Goal: Transaction & Acquisition: Obtain resource

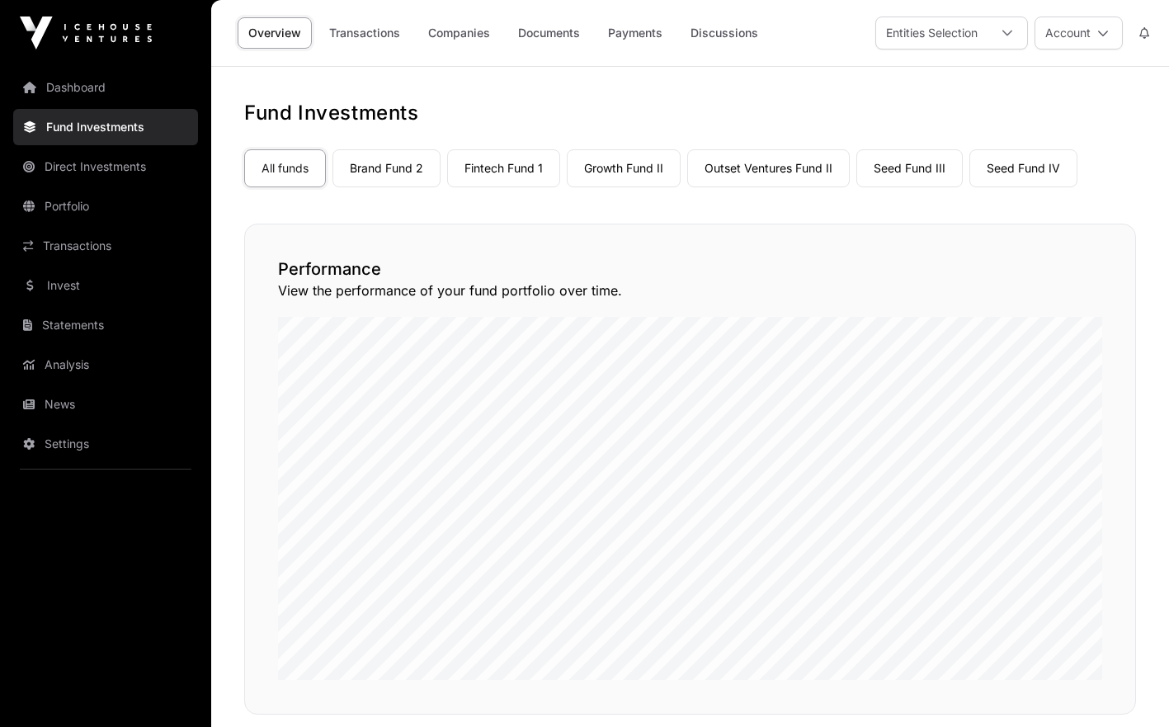
click at [96, 137] on link "Fund Investments" at bounding box center [105, 127] width 185 height 36
click at [909, 178] on link "Seed Fund III" at bounding box center [910, 168] width 106 height 38
click at [904, 165] on link "Seed Fund III" at bounding box center [910, 168] width 106 height 38
click at [465, 39] on link "Companies" at bounding box center [459, 32] width 83 height 31
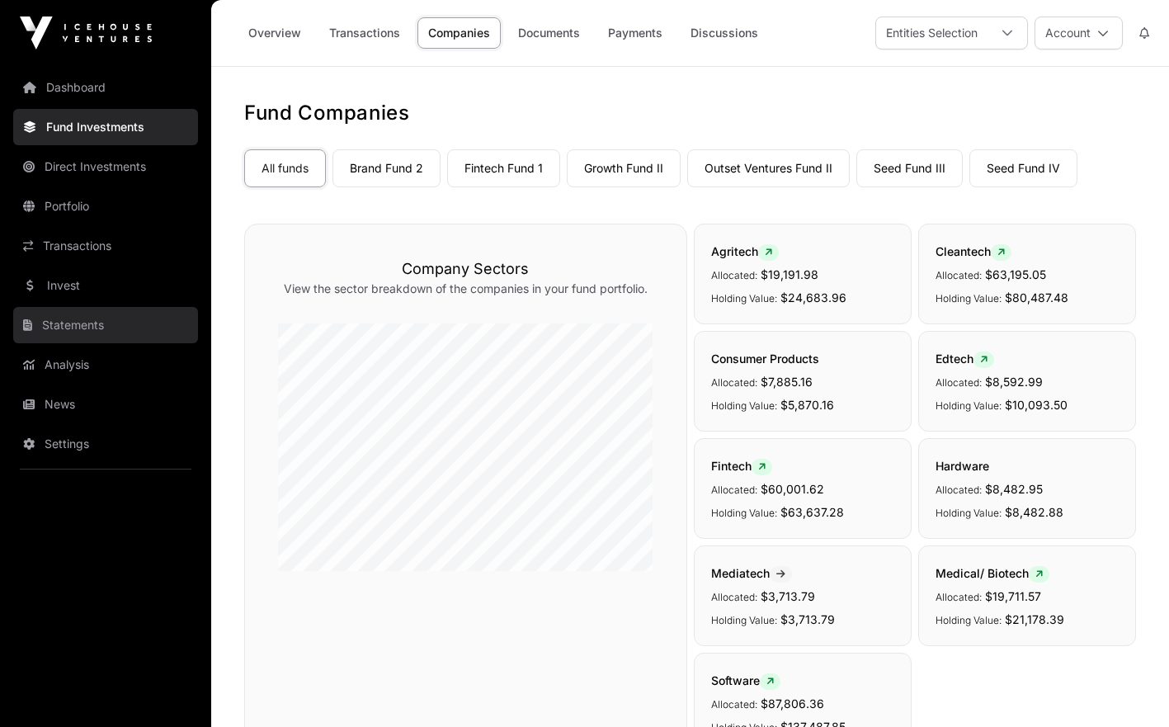
click at [79, 317] on link "Statements" at bounding box center [105, 325] width 185 height 36
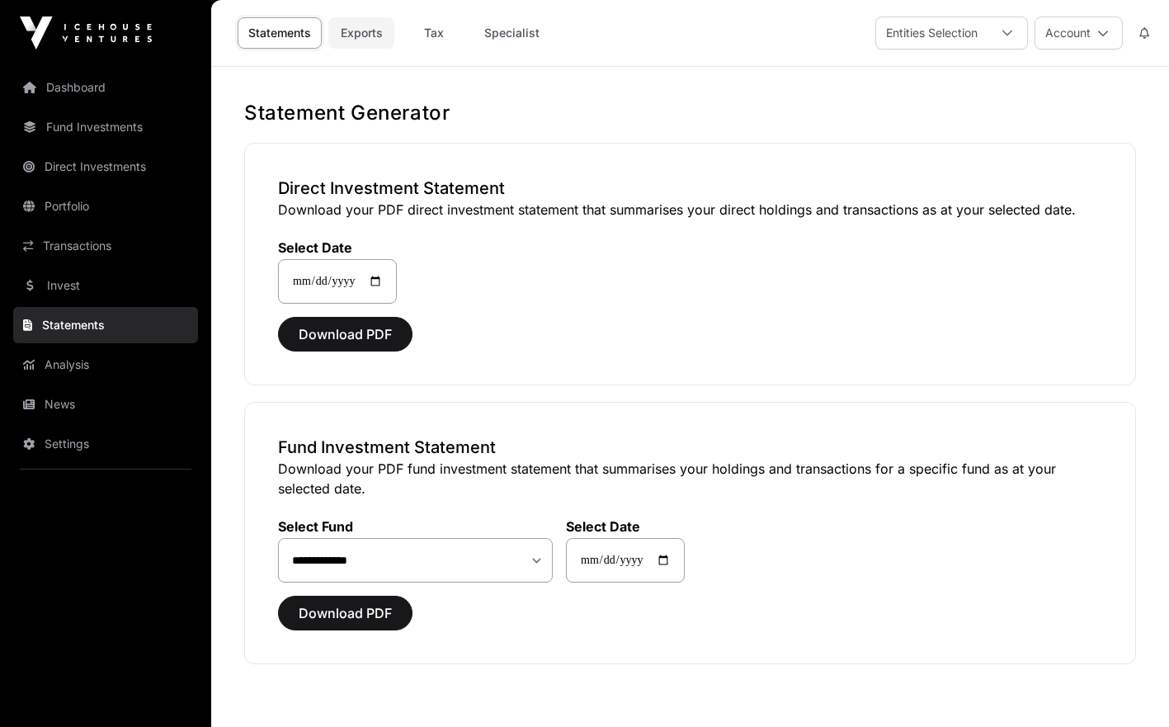
click at [375, 35] on link "Exports" at bounding box center [361, 32] width 66 height 31
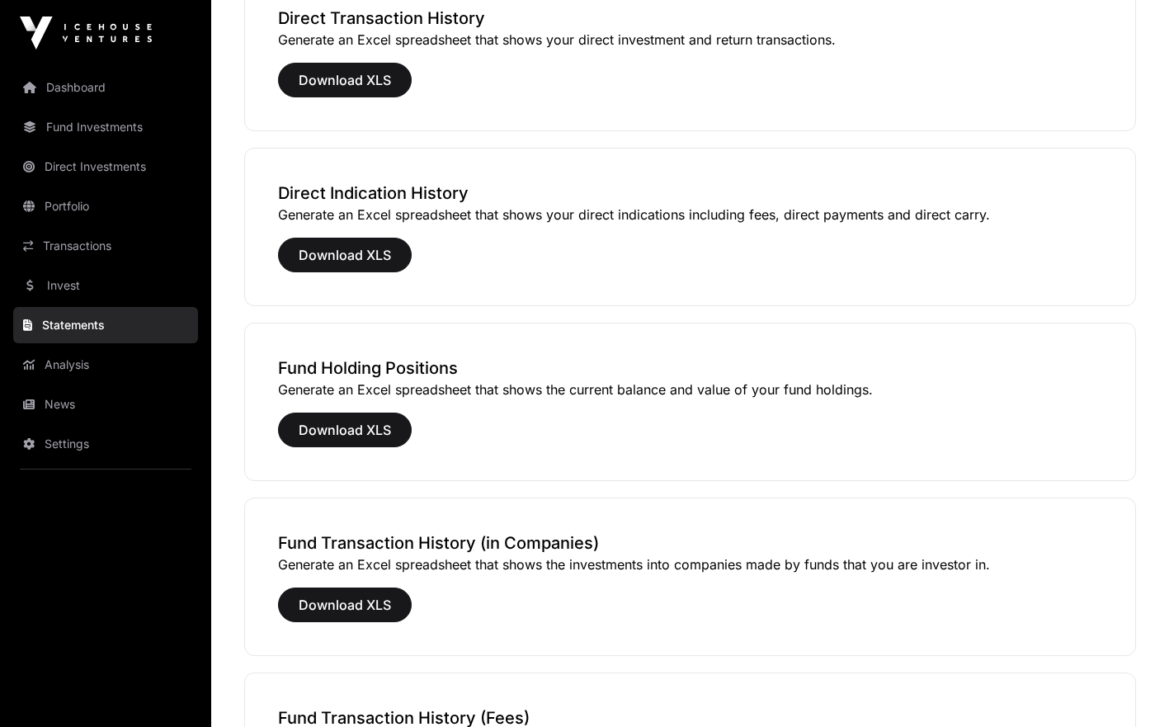
scroll to position [342, 0]
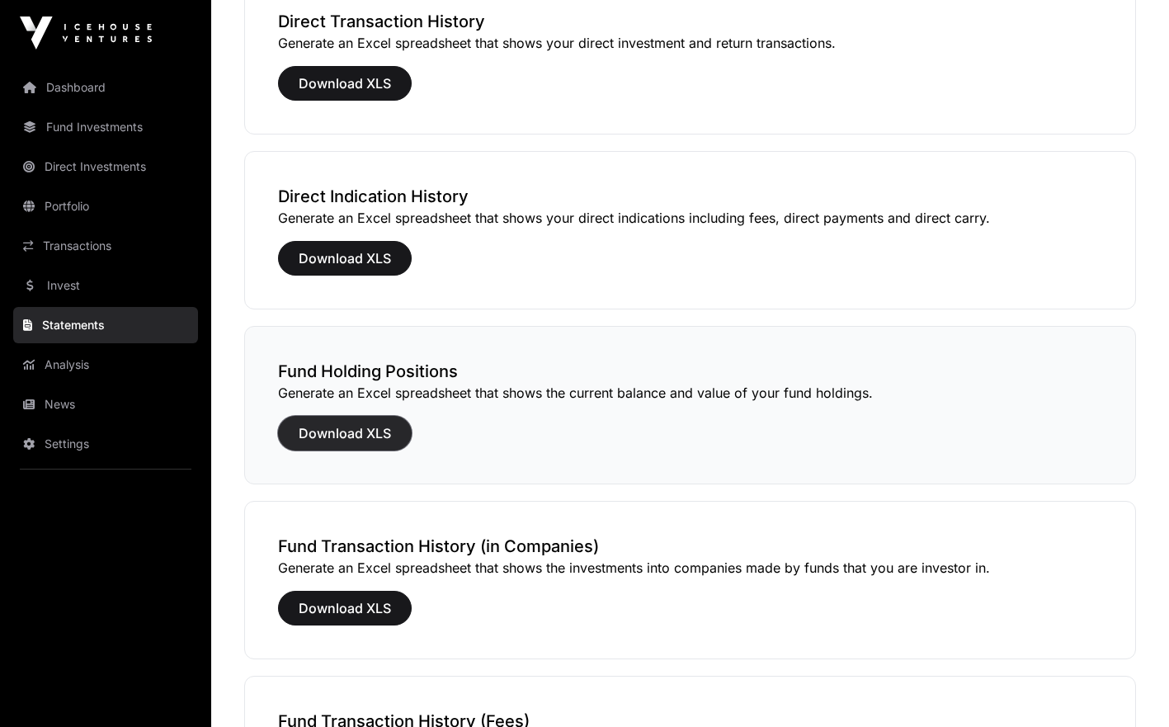
click at [370, 423] on span "Download XLS" at bounding box center [345, 433] width 92 height 20
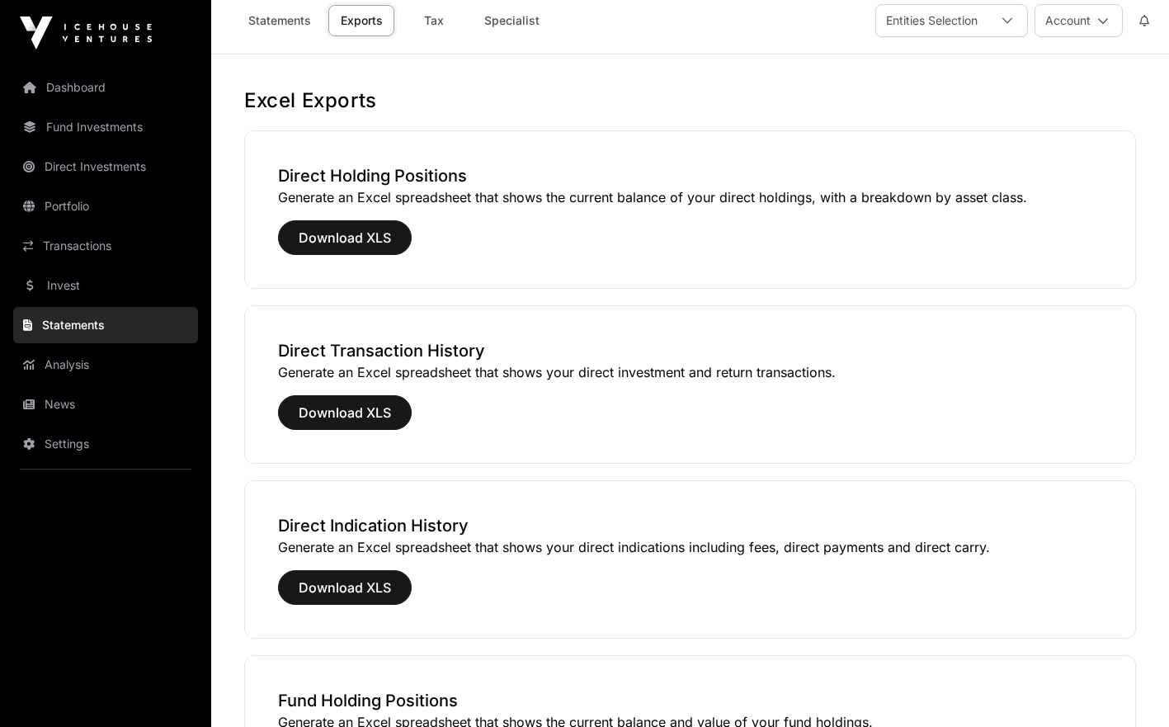
scroll to position [0, 0]
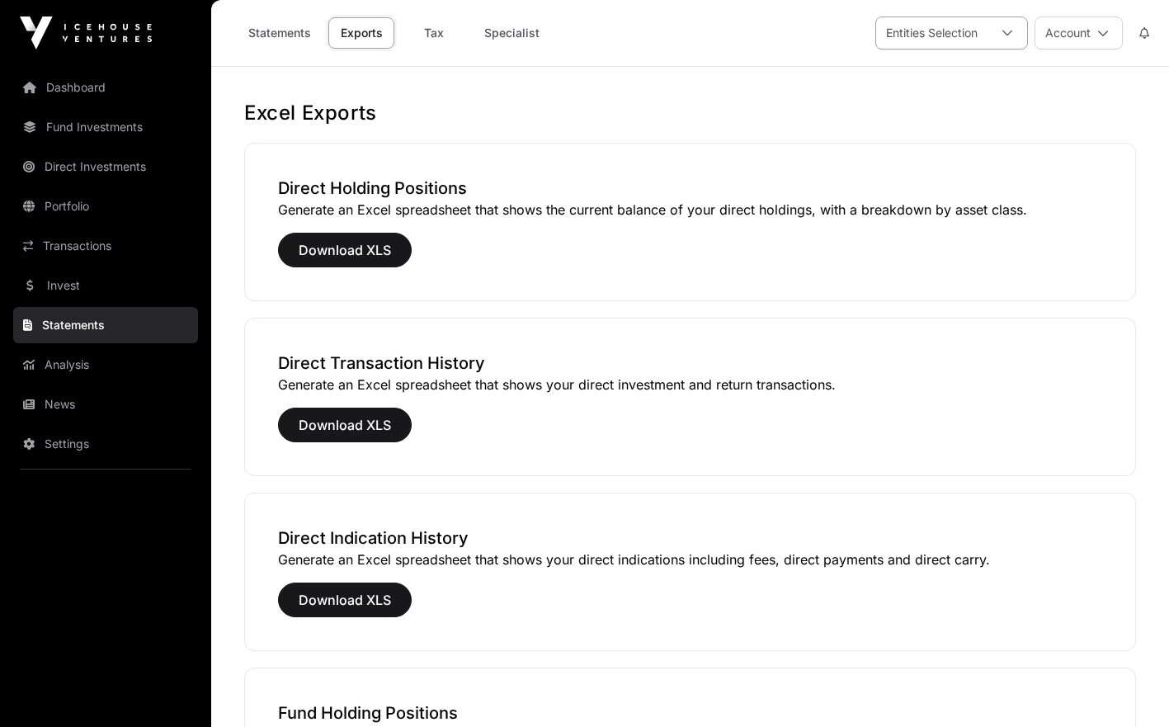
click at [1011, 40] on div at bounding box center [1008, 32] width 40 height 31
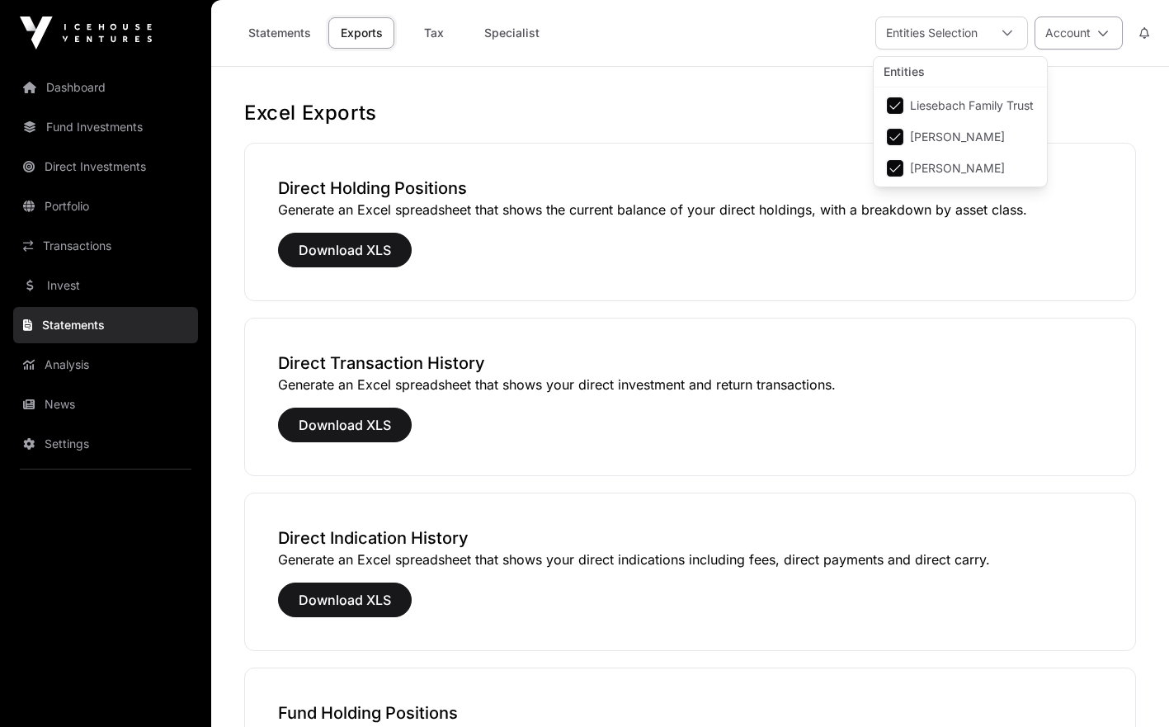
click at [1046, 35] on button "Account" at bounding box center [1079, 33] width 88 height 33
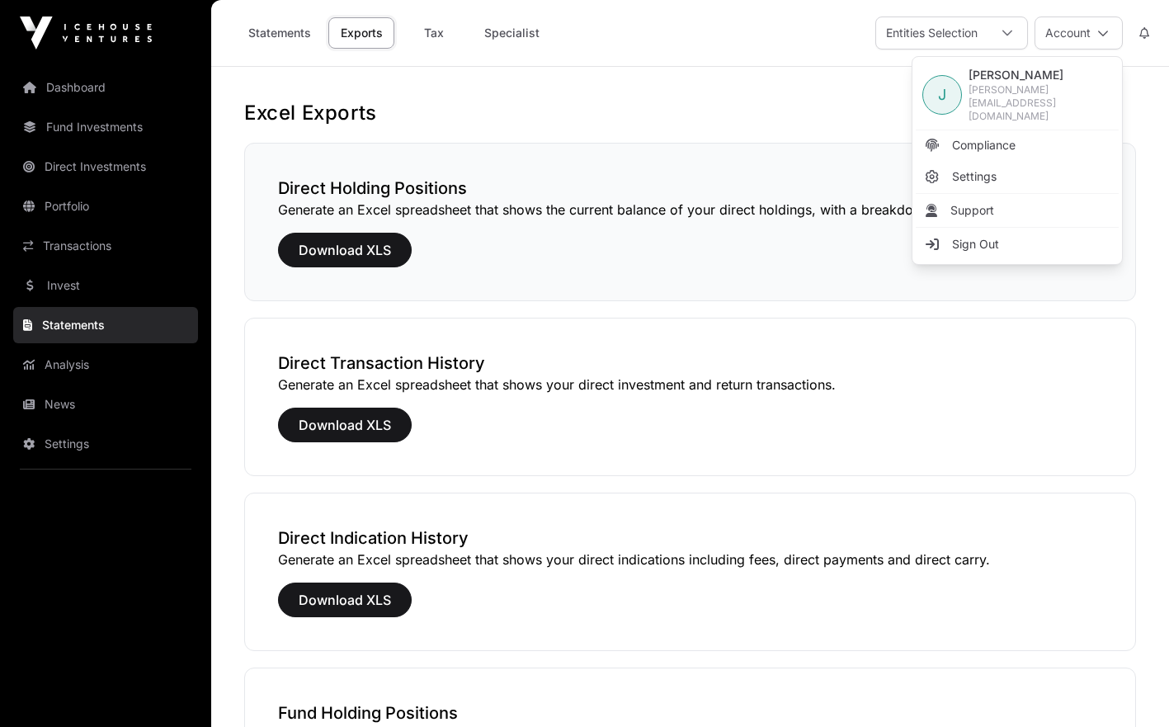
click at [779, 155] on div "Direct Holding Positions Generate an Excel spreadsheet that shows the current b…" at bounding box center [690, 222] width 892 height 158
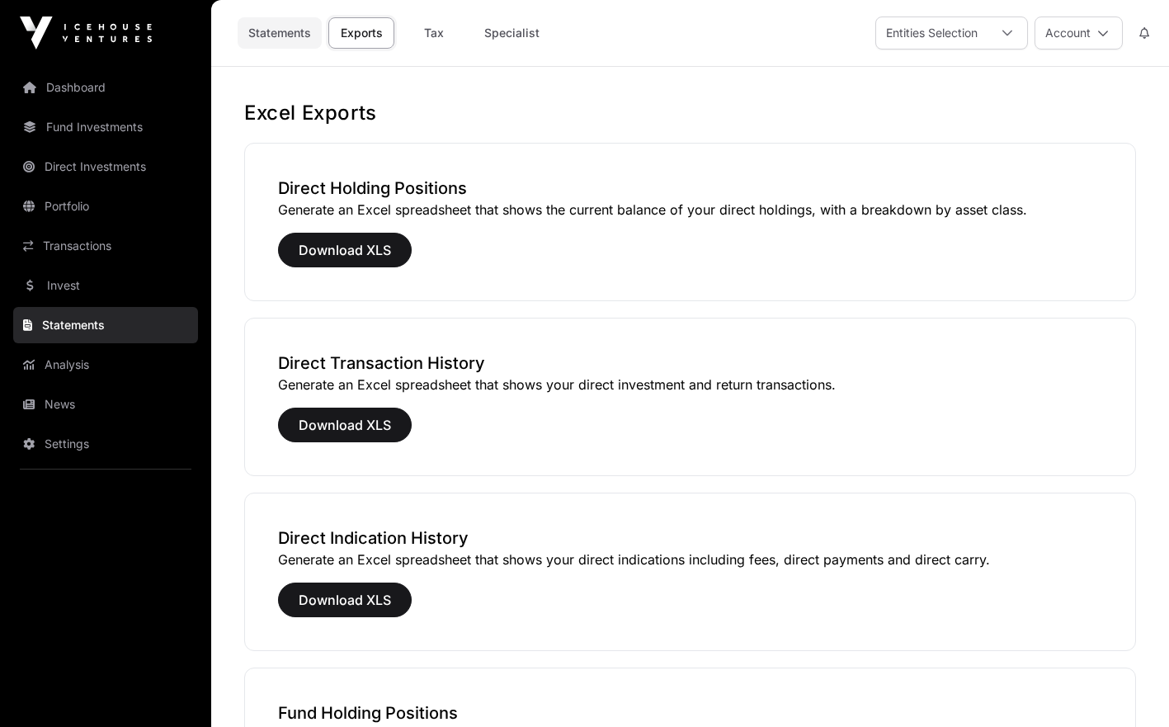
click at [299, 36] on link "Statements" at bounding box center [280, 32] width 84 height 31
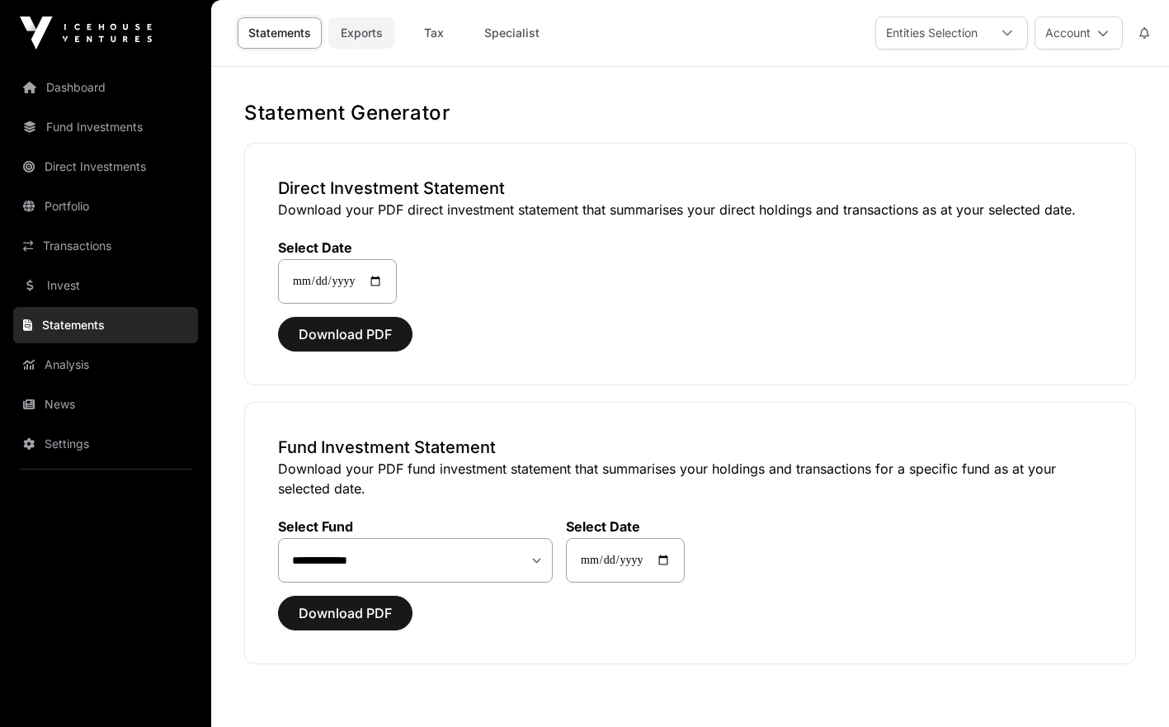
click at [346, 34] on link "Exports" at bounding box center [361, 32] width 66 height 31
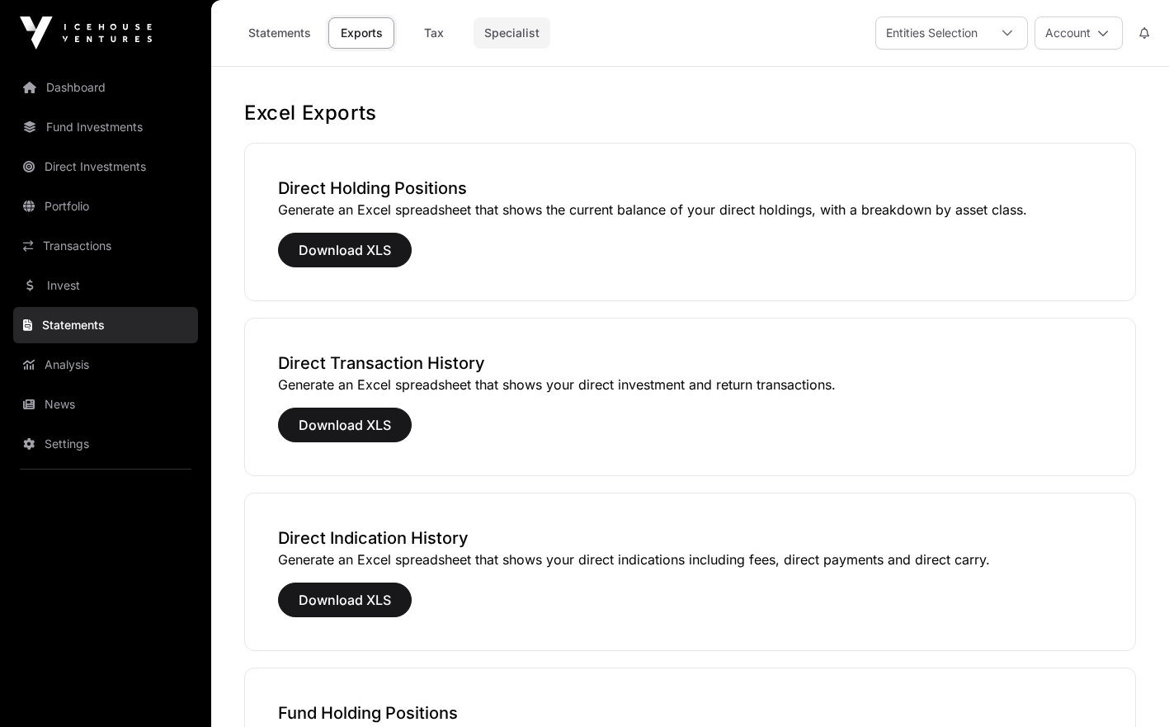
click at [495, 40] on link "Specialist" at bounding box center [512, 32] width 77 height 31
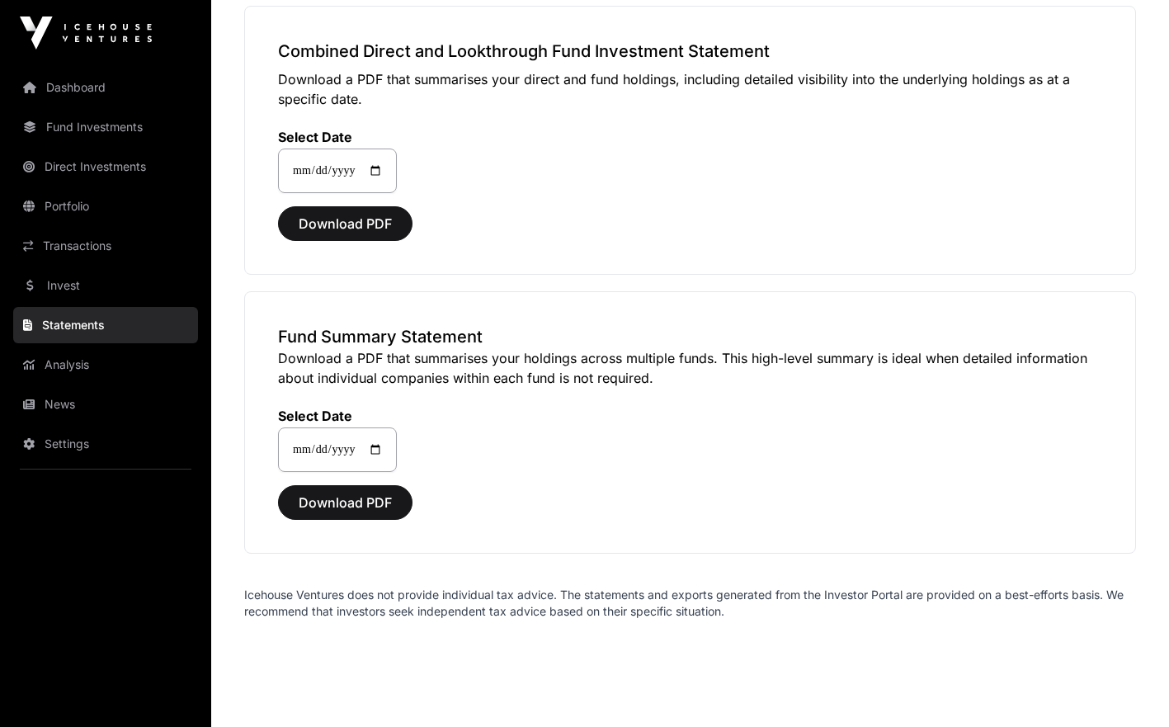
scroll to position [141, 0]
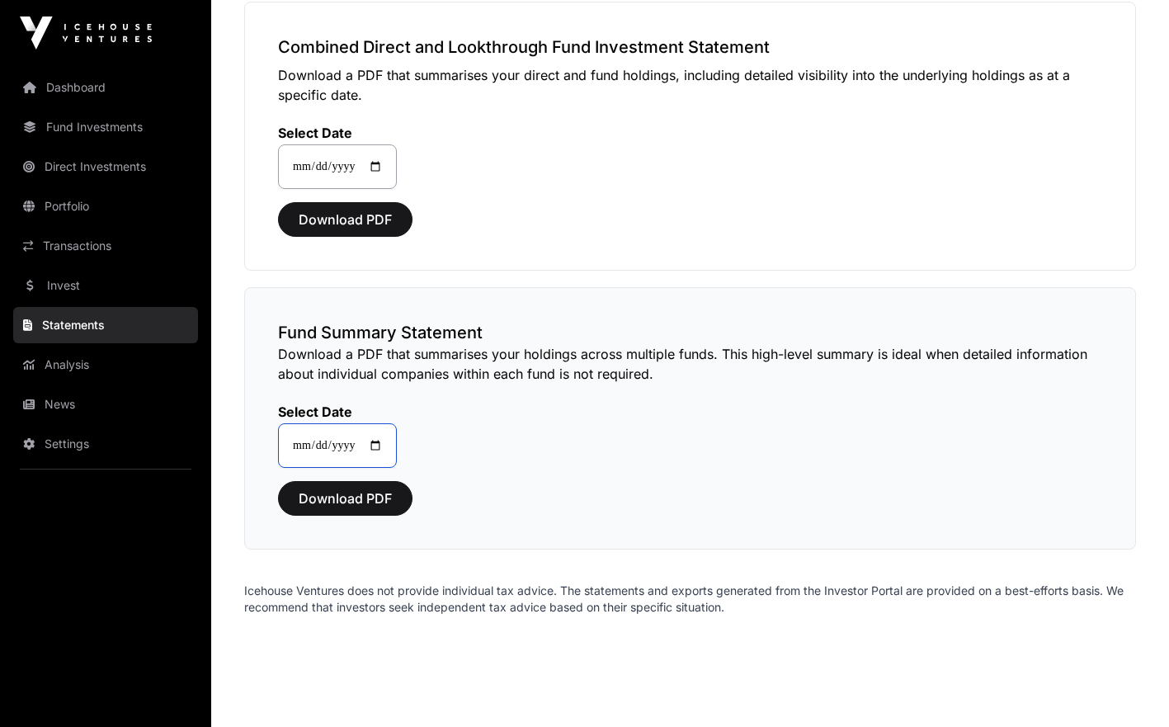
click at [390, 444] on input "**********" at bounding box center [337, 445] width 119 height 45
type input "**********"
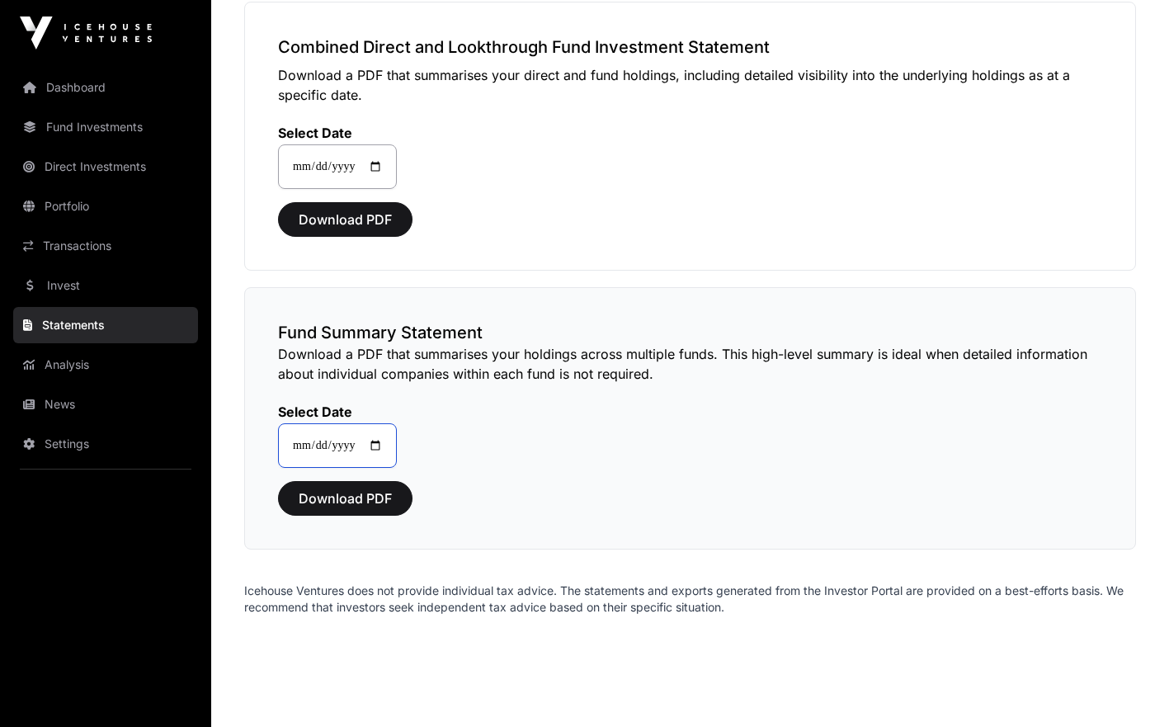
type input "**********"
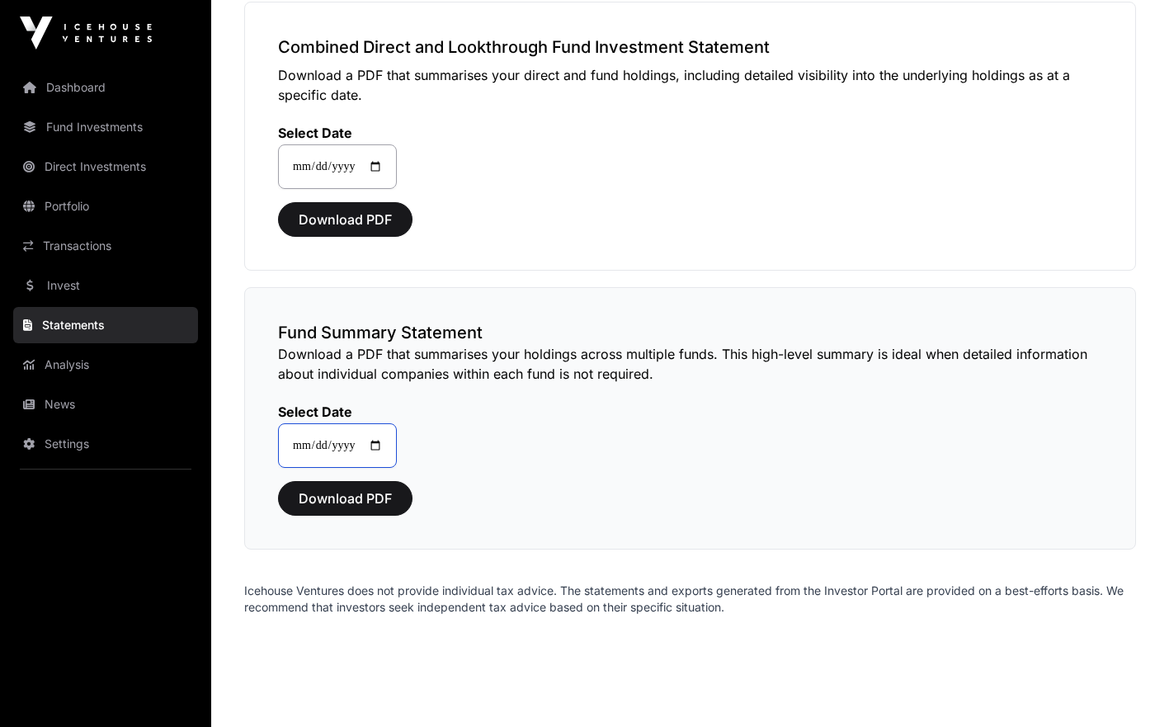
type input "**********"
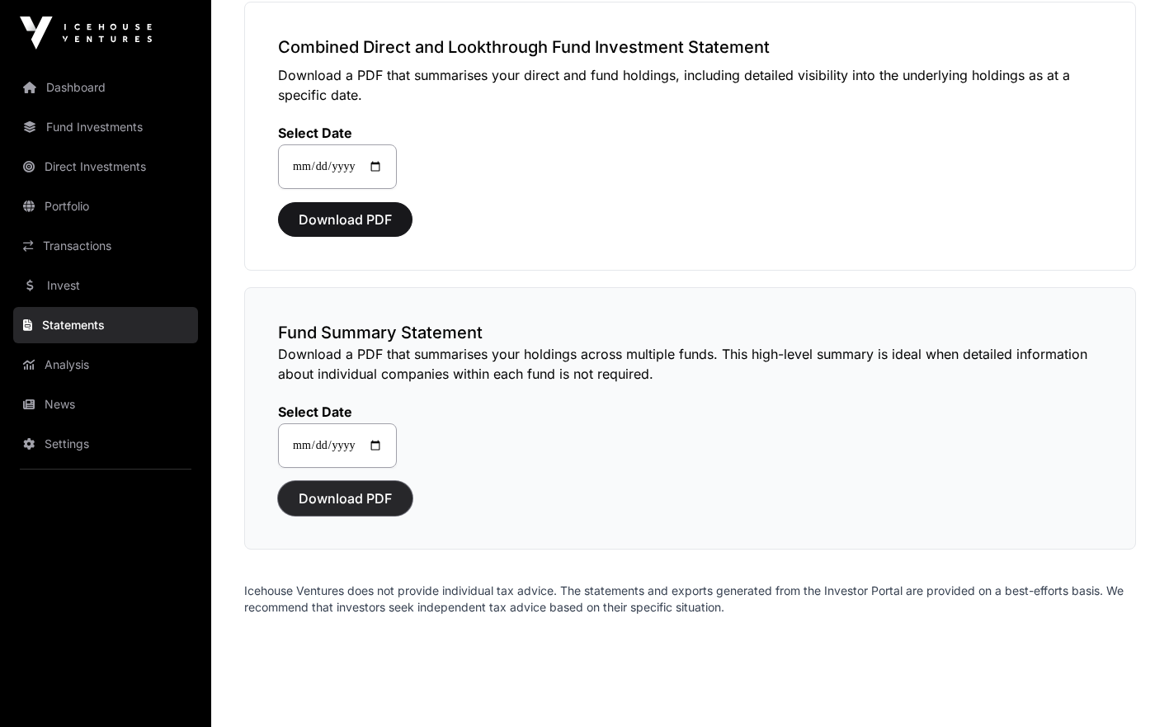
click at [353, 498] on span "Download PDF" at bounding box center [345, 499] width 93 height 20
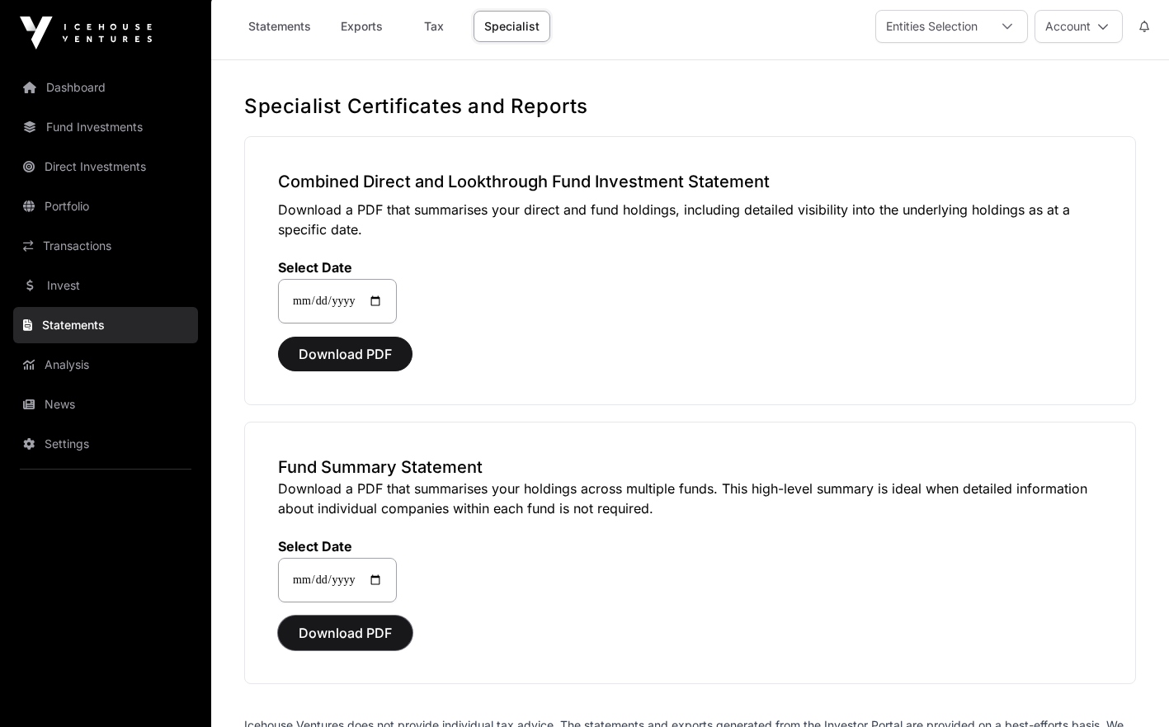
scroll to position [0, 0]
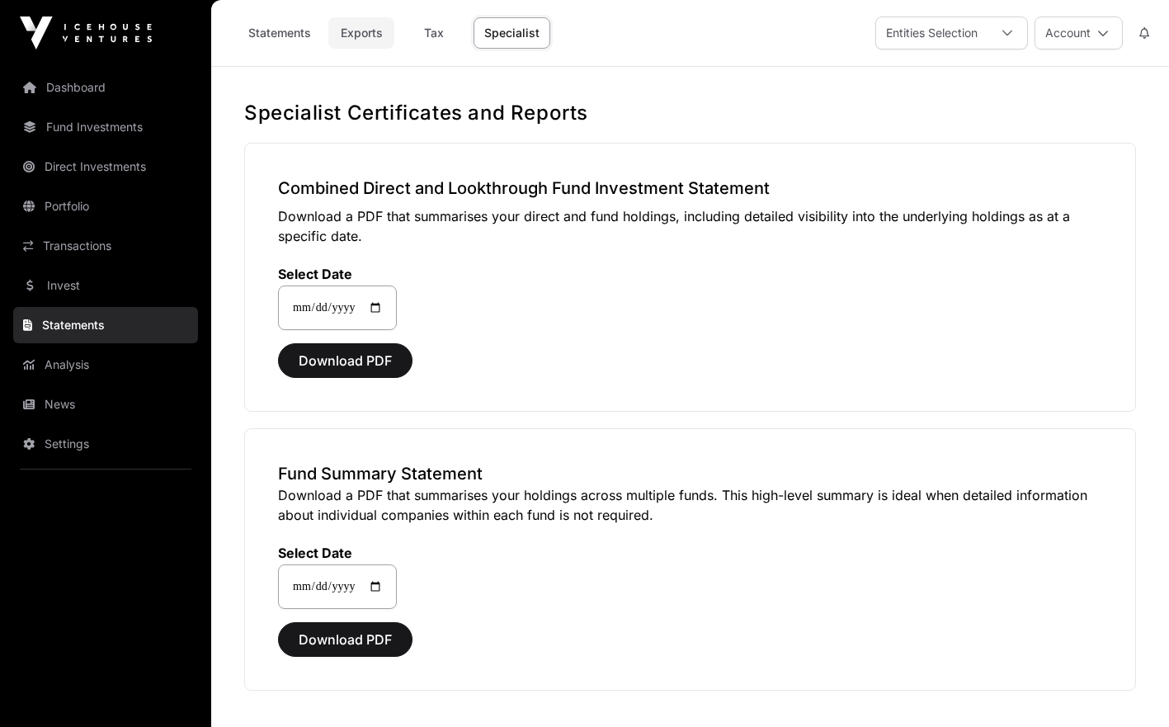
click at [362, 25] on link "Exports" at bounding box center [361, 32] width 66 height 31
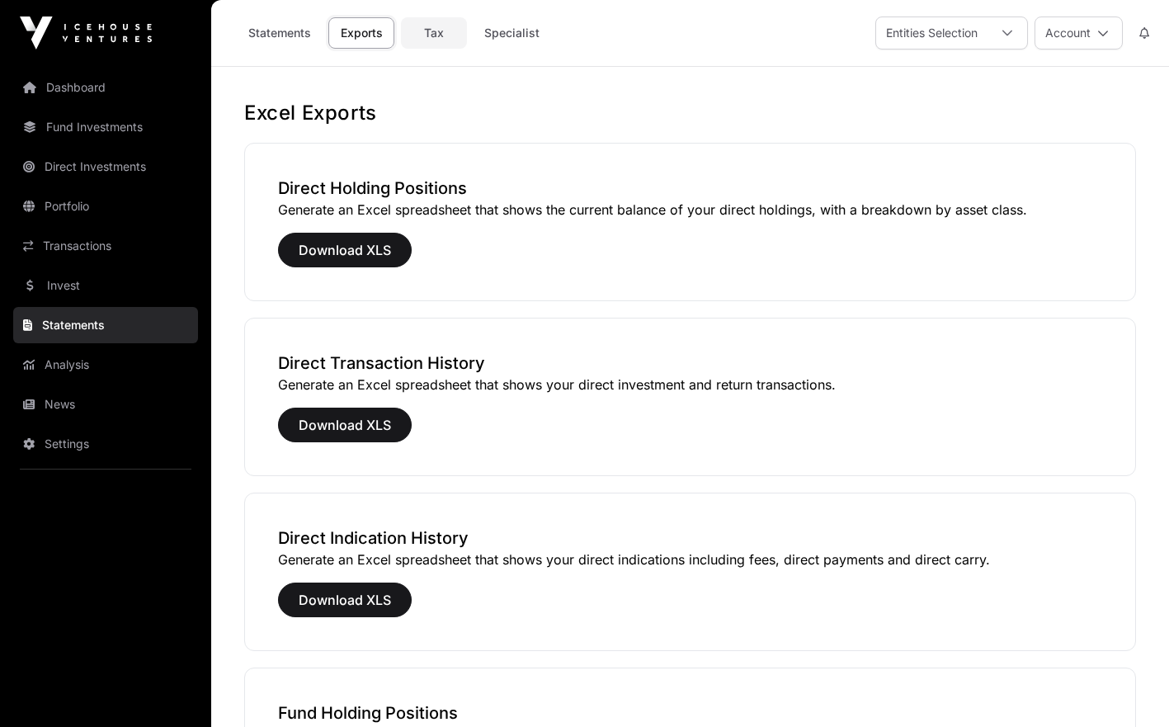
click at [435, 35] on link "Tax" at bounding box center [434, 32] width 66 height 31
select select
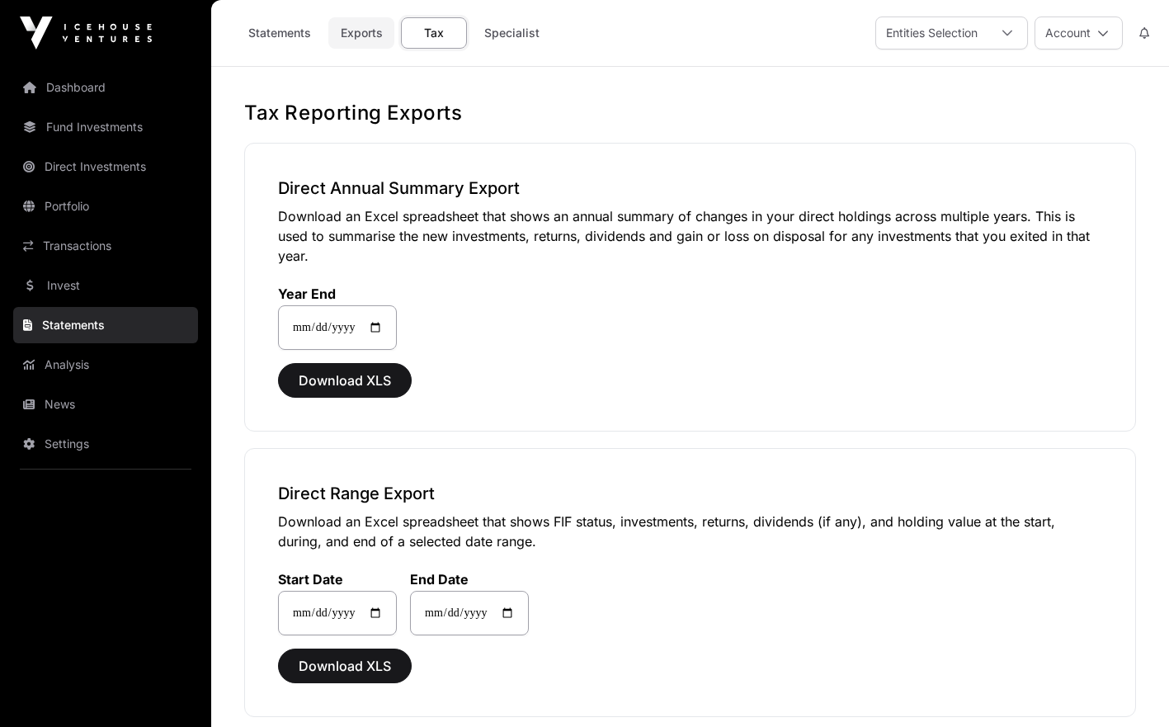
click at [368, 32] on link "Exports" at bounding box center [361, 32] width 66 height 31
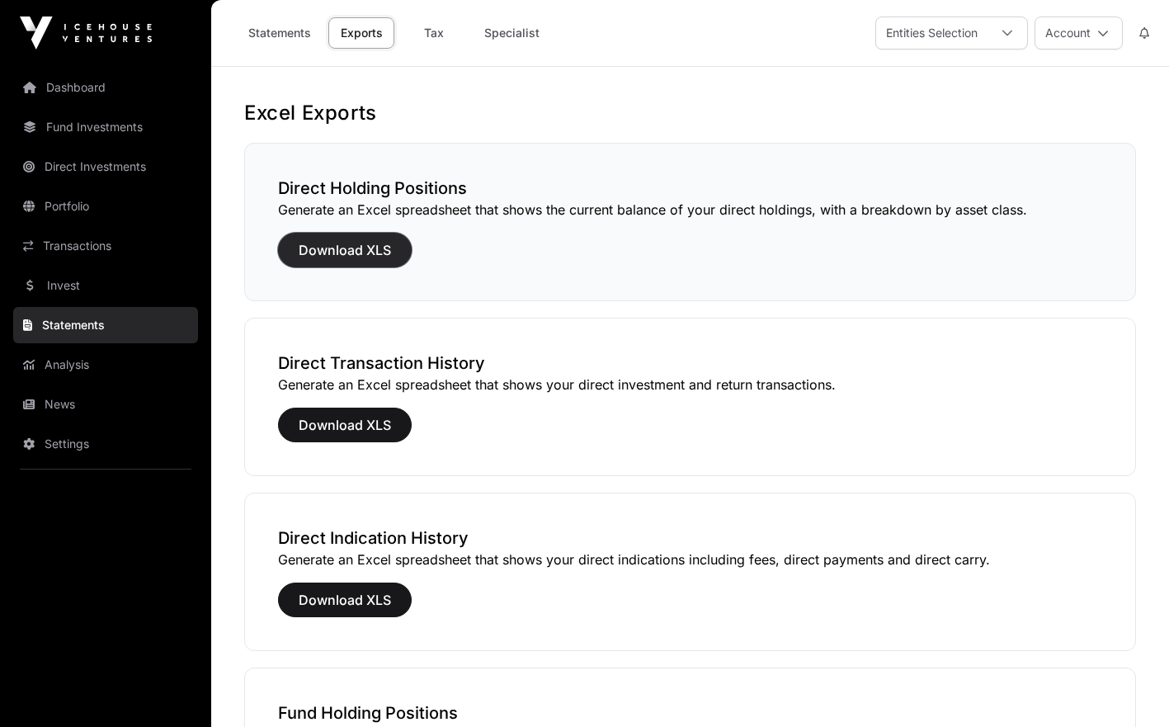
click at [366, 262] on button "Download XLS" at bounding box center [345, 250] width 134 height 35
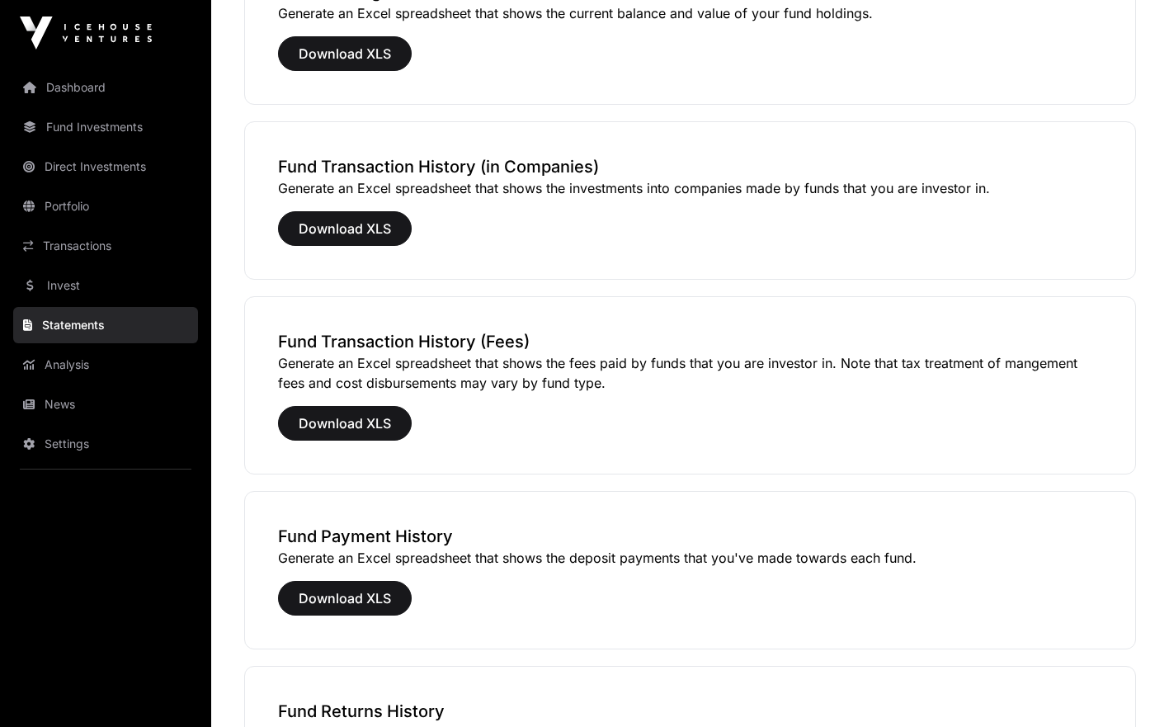
scroll to position [723, 0]
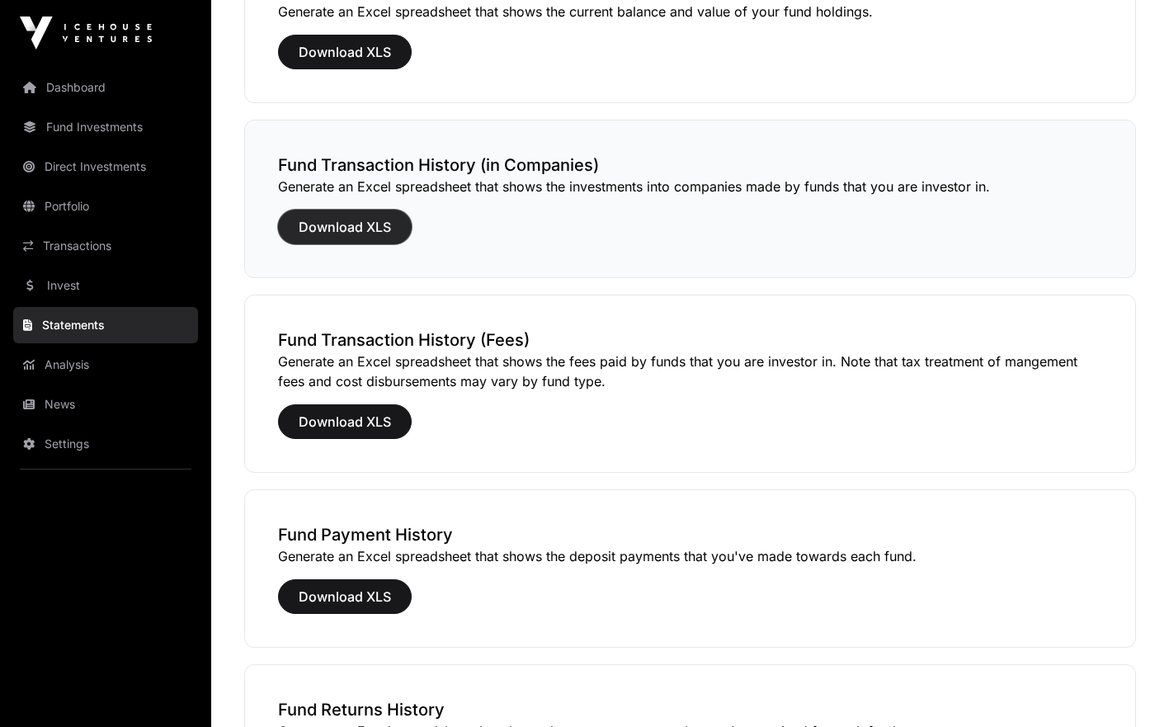
click at [365, 224] on span "Download XLS" at bounding box center [345, 227] width 92 height 20
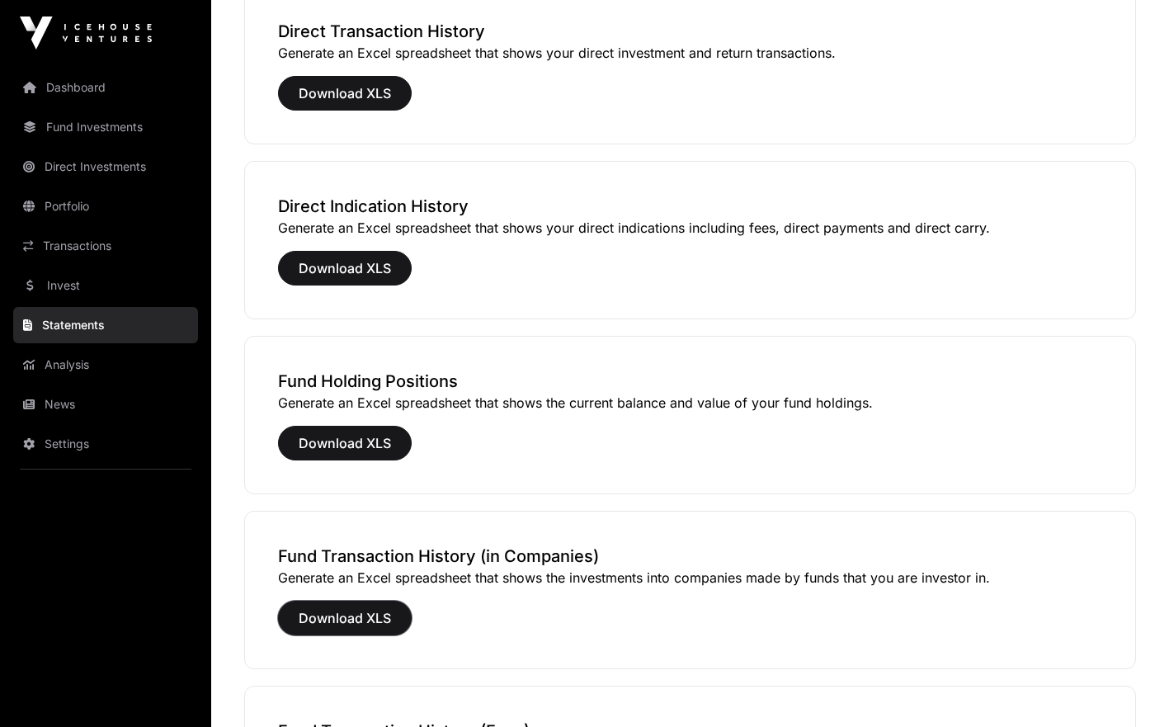
scroll to position [333, 0]
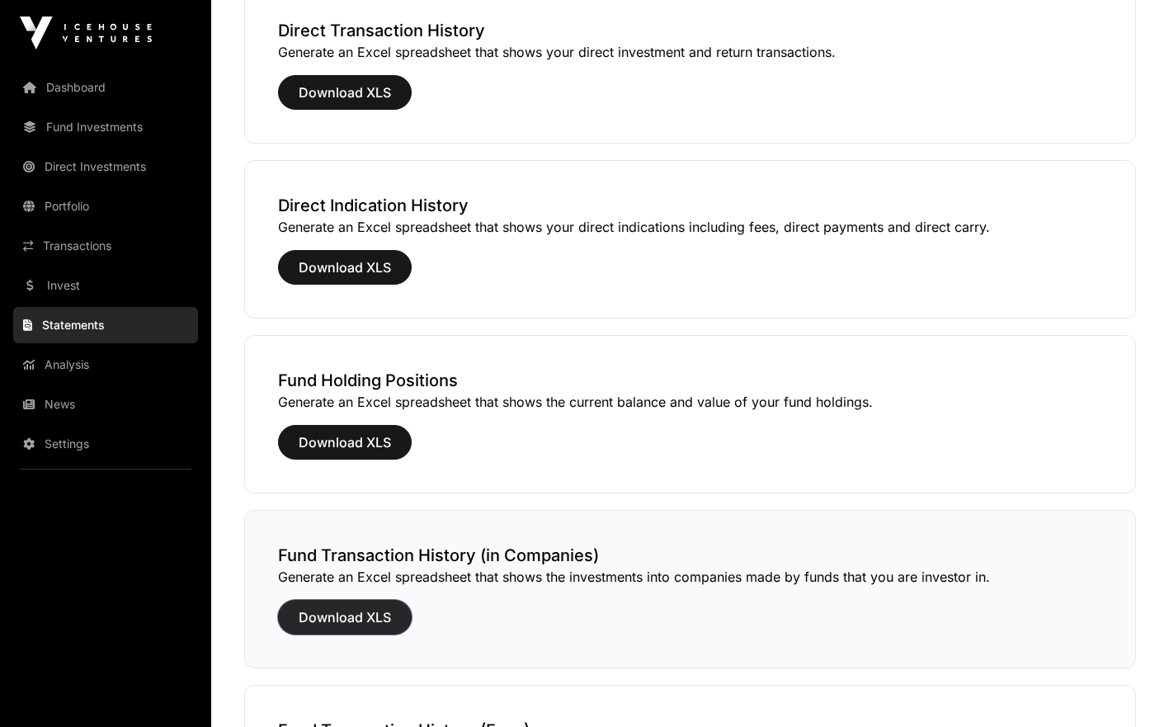
click at [356, 606] on button "Download XLS" at bounding box center [345, 617] width 134 height 35
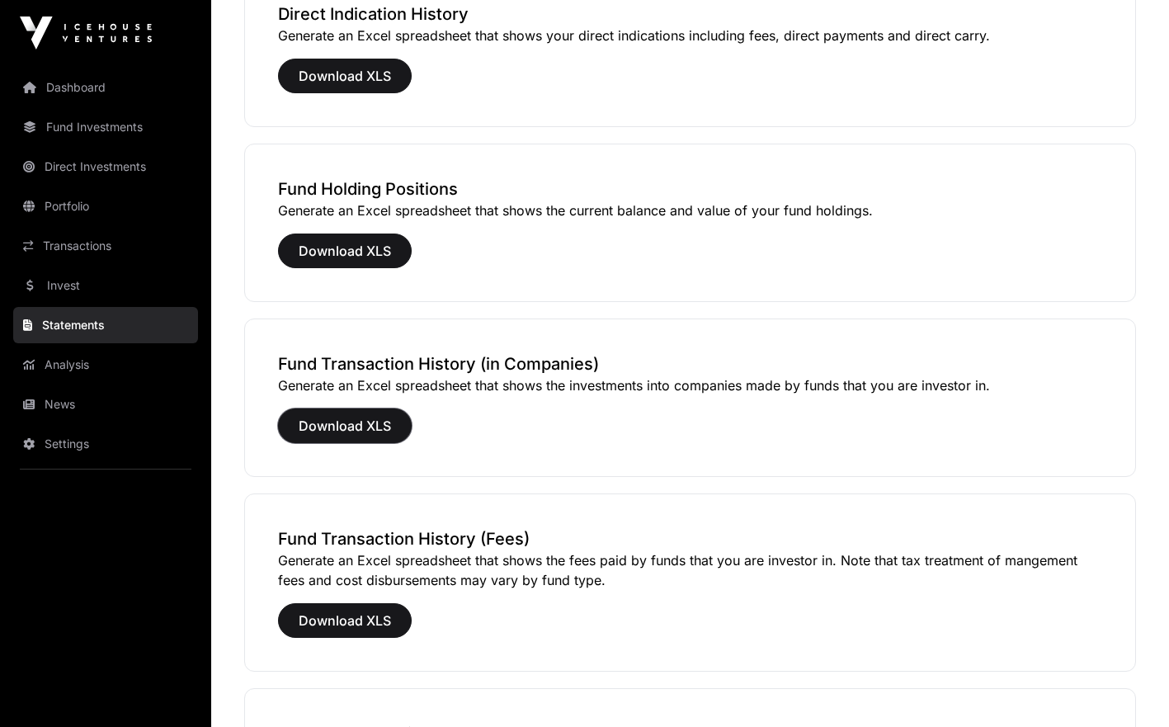
scroll to position [528, 0]
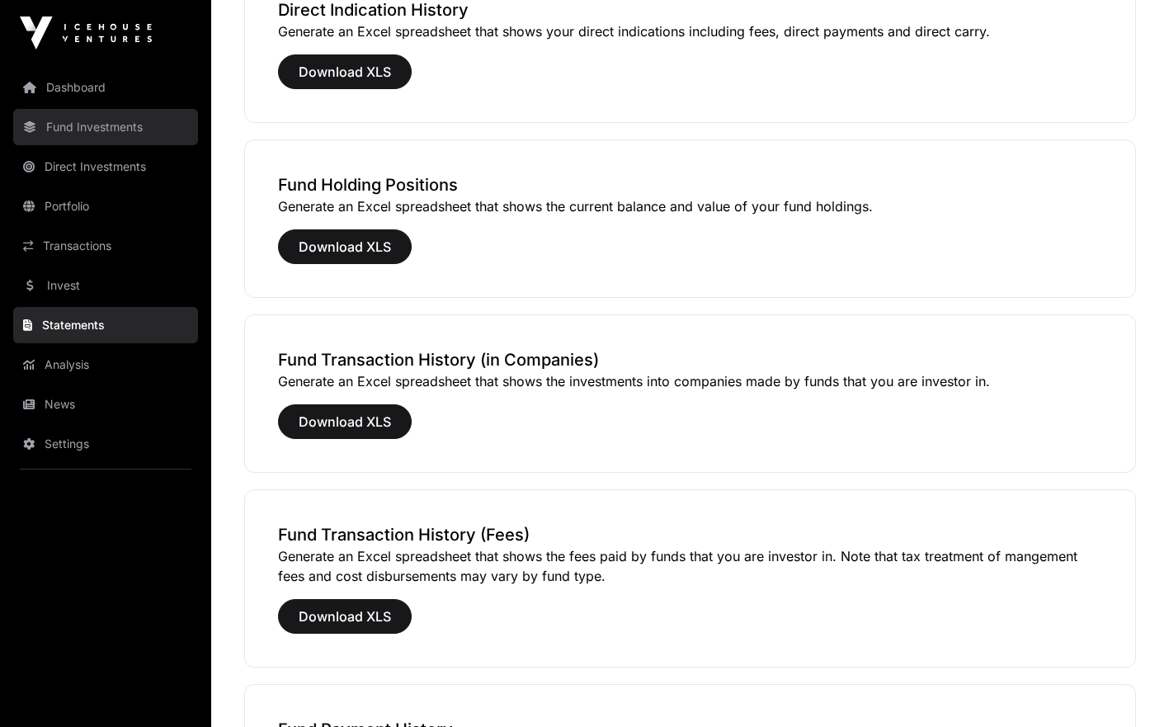
click at [87, 126] on link "Fund Investments" at bounding box center [105, 127] width 185 height 36
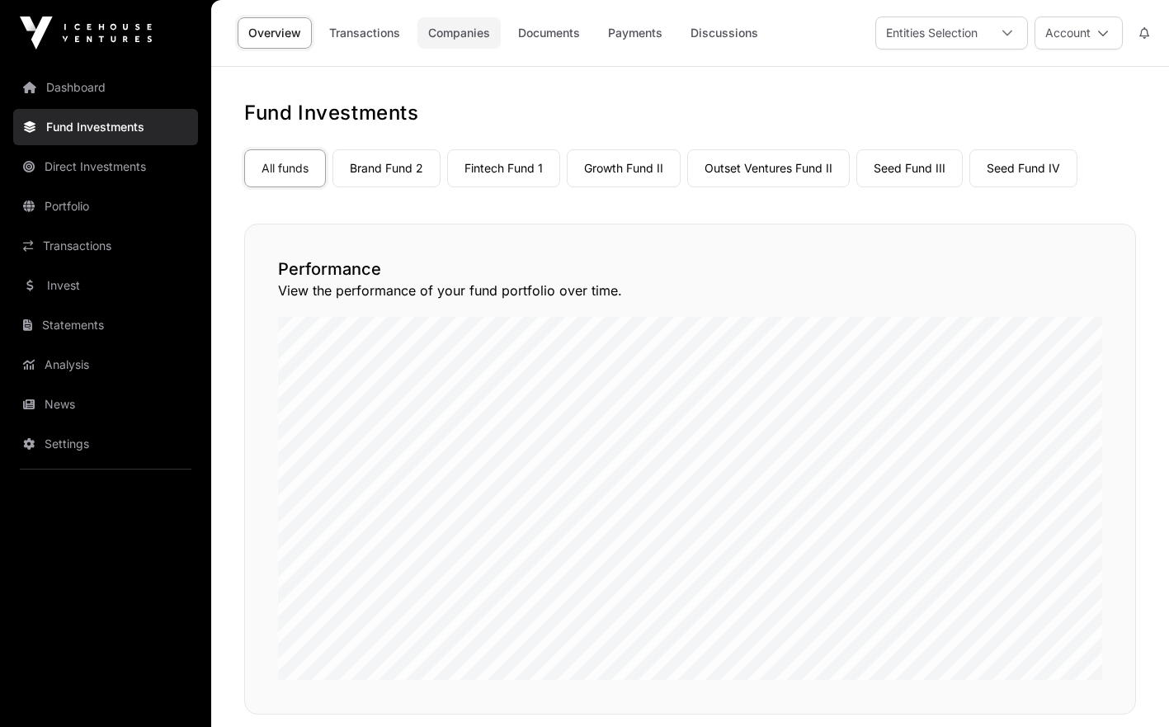
click at [476, 43] on link "Companies" at bounding box center [459, 32] width 83 height 31
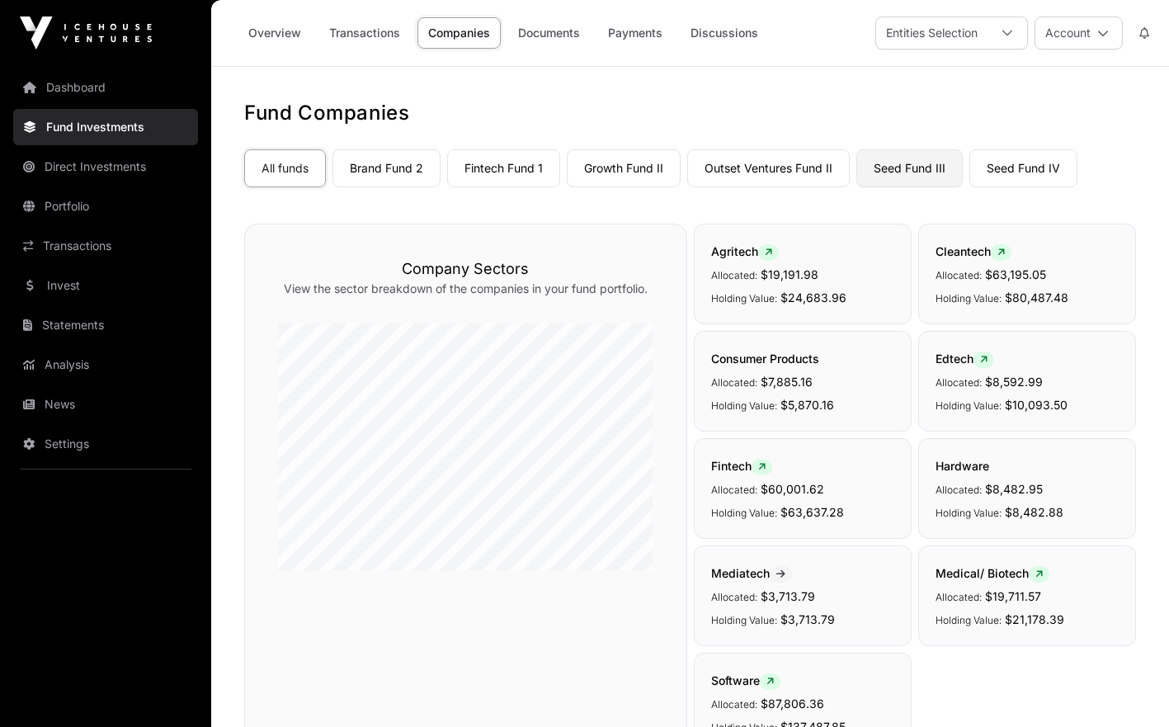
click at [933, 169] on link "Seed Fund III" at bounding box center [910, 168] width 106 height 38
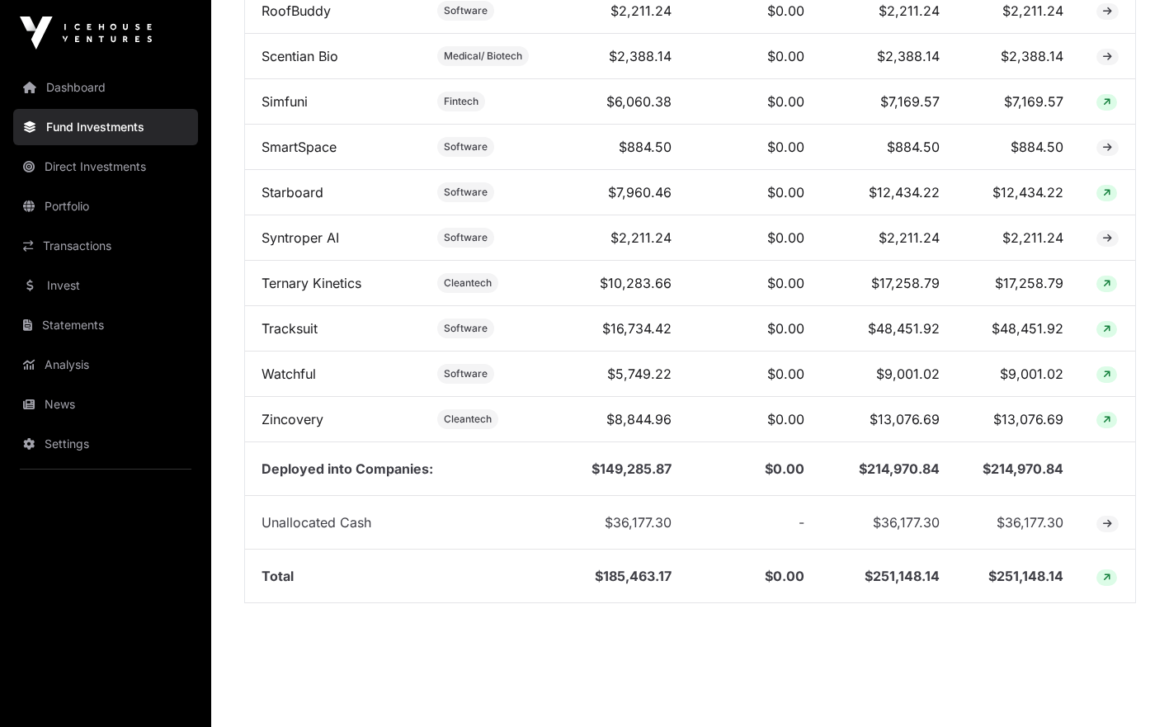
scroll to position [1830, 0]
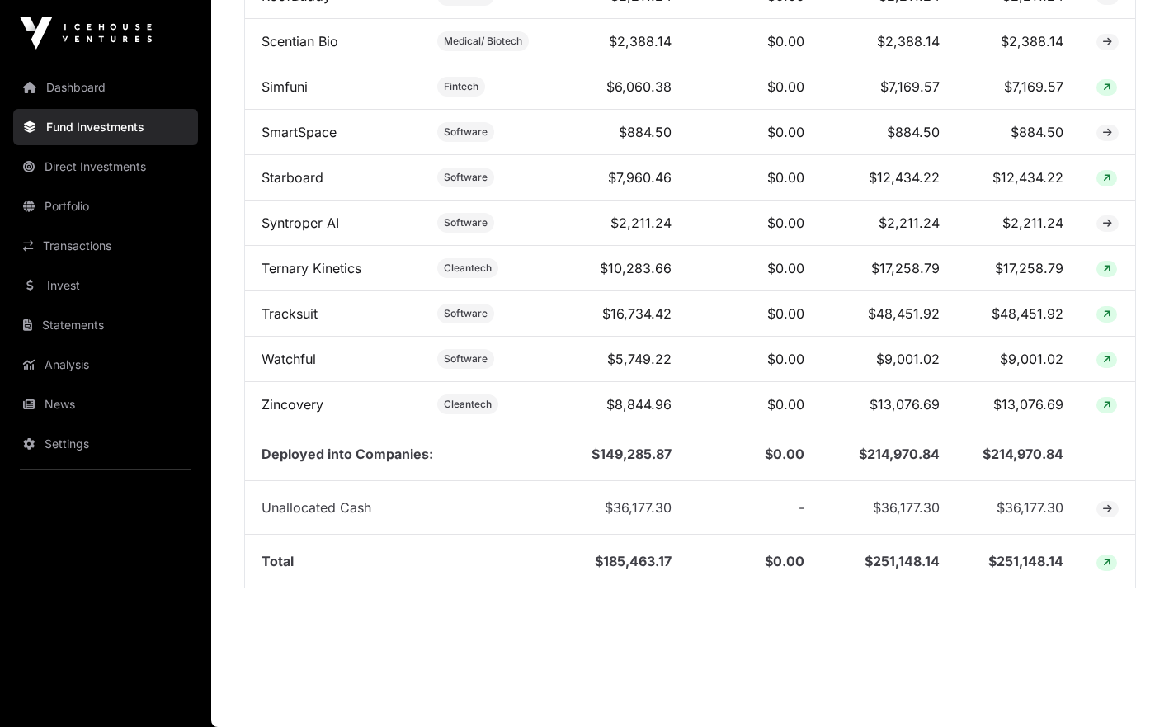
drag, startPoint x: 259, startPoint y: 149, endPoint x: 815, endPoint y: 615, distance: 725.2
copy thead
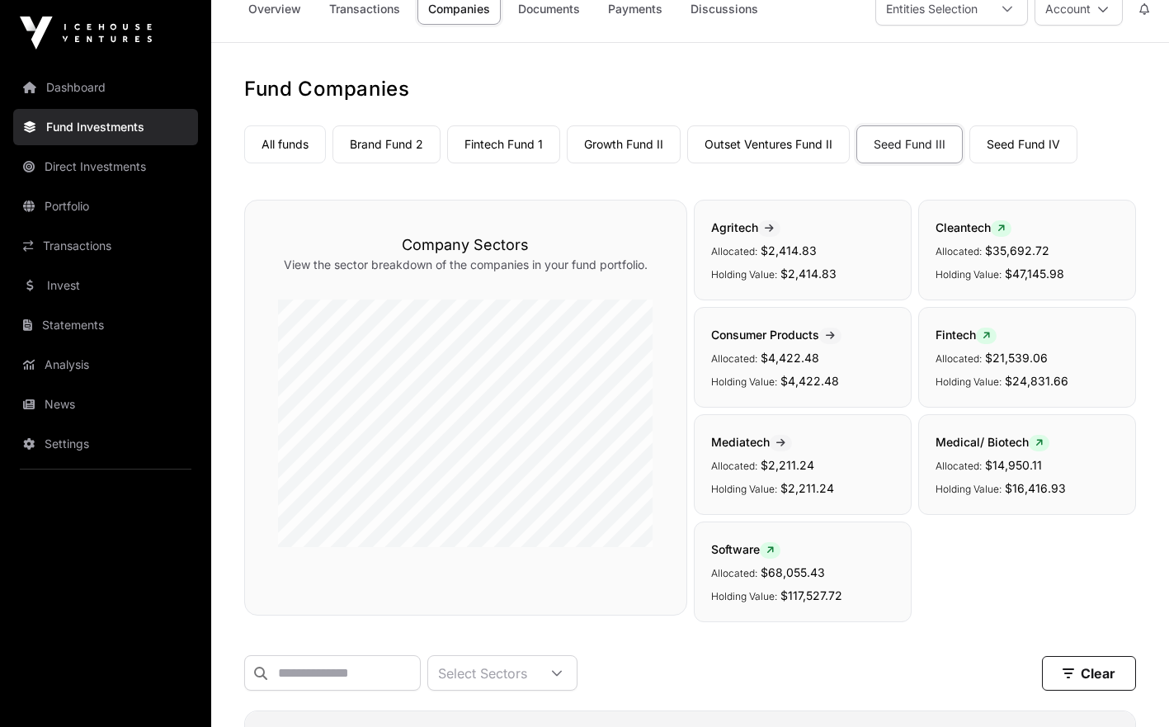
scroll to position [0, 0]
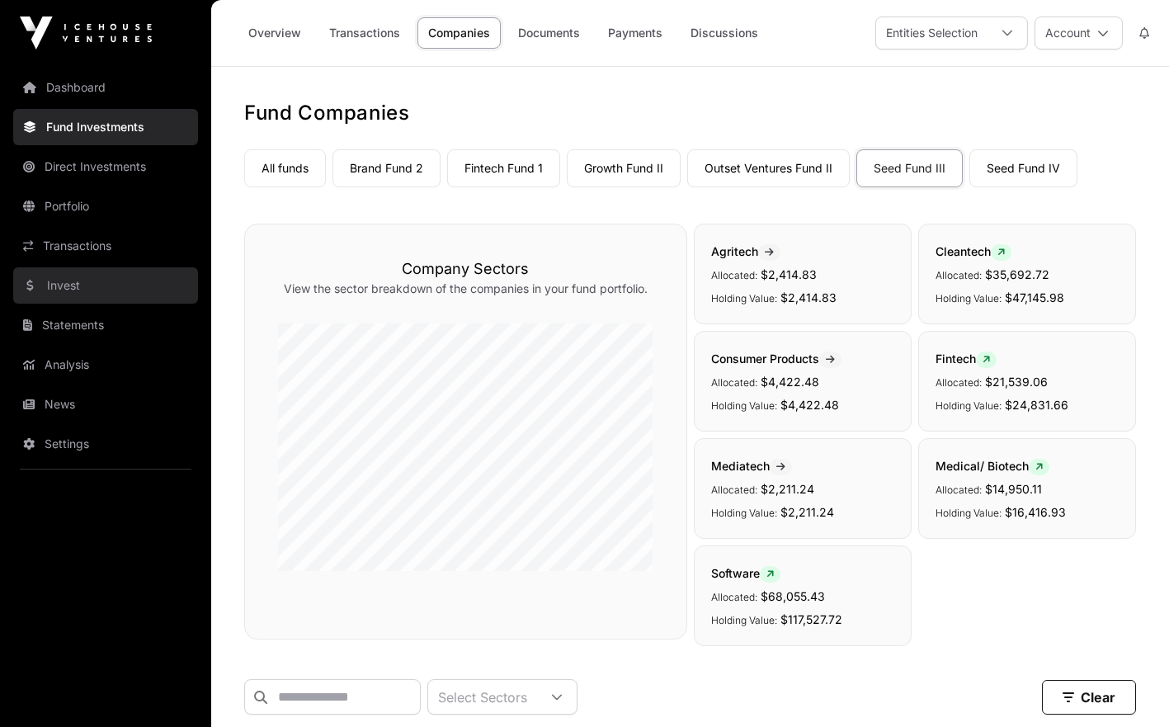
click at [81, 273] on link "Invest" at bounding box center [105, 285] width 185 height 36
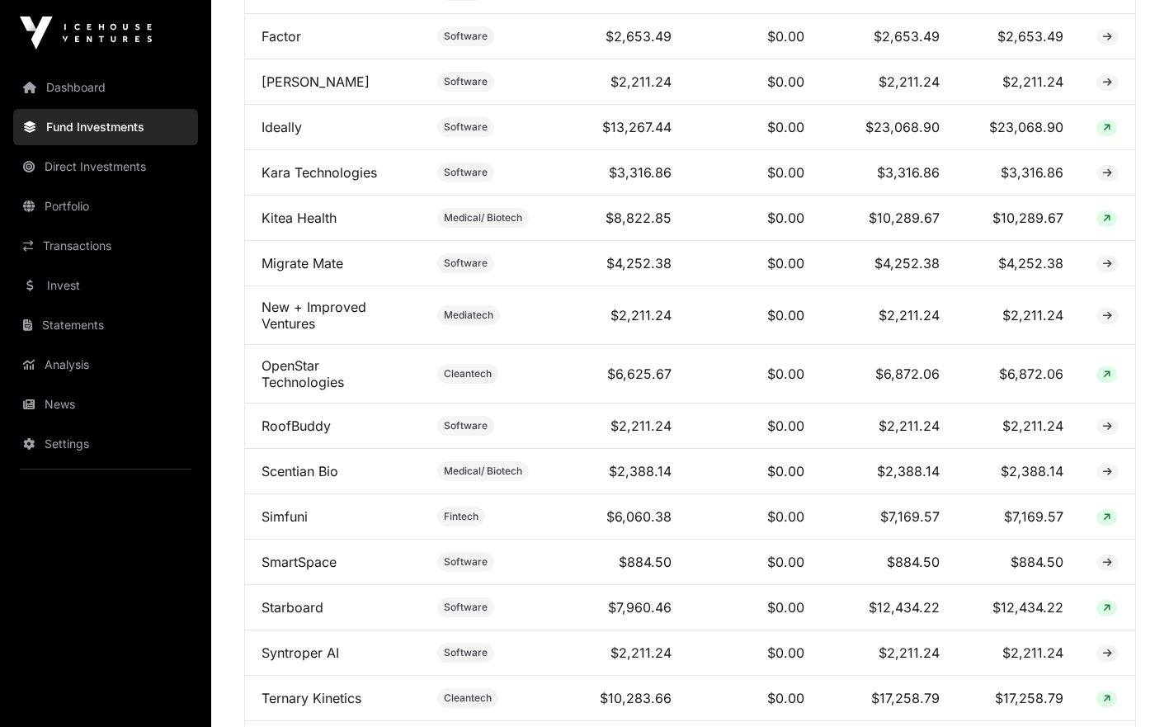
scroll to position [1388, 0]
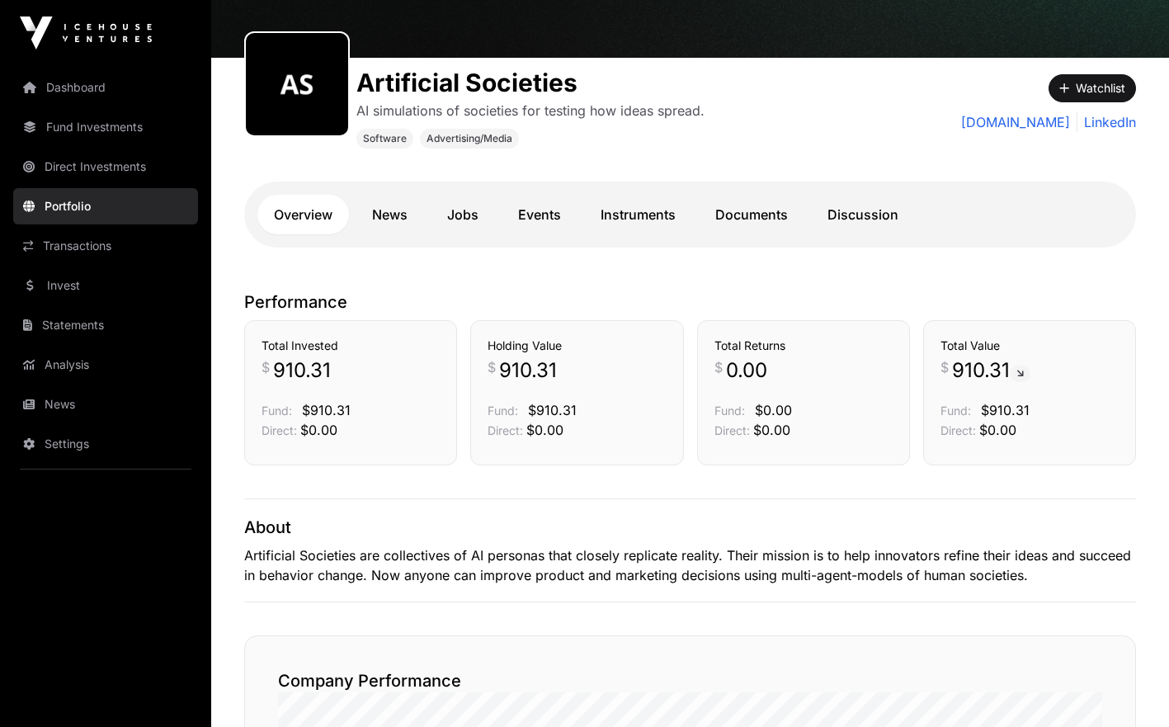
scroll to position [177, 0]
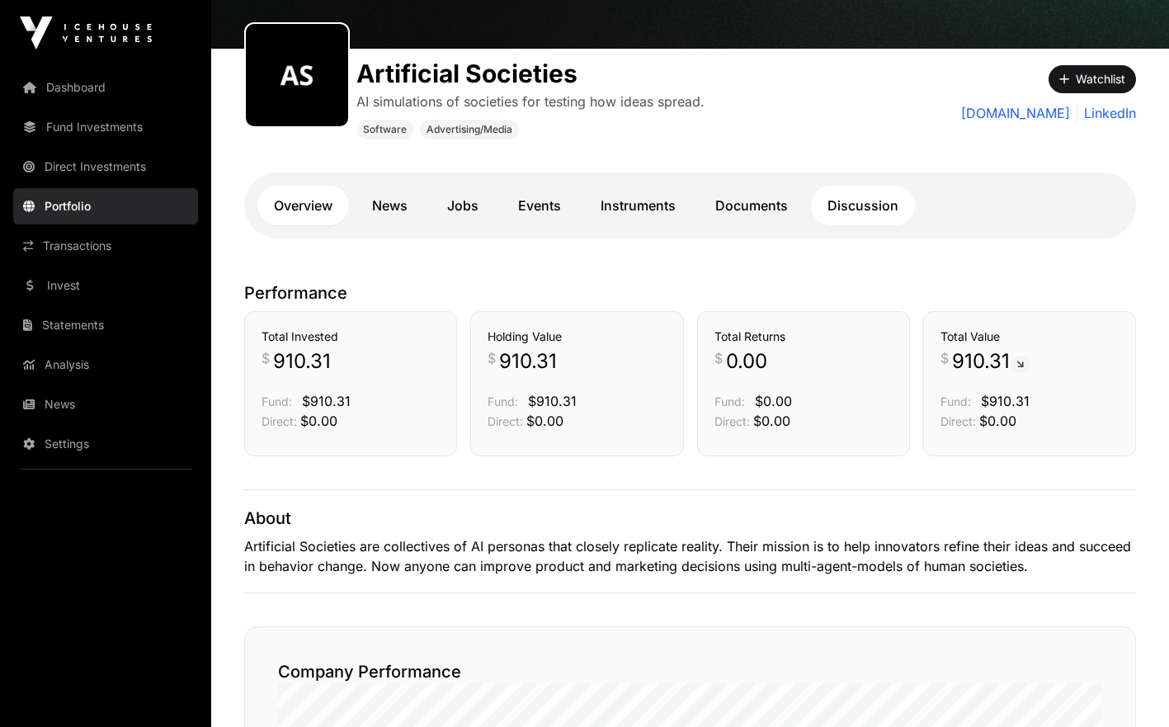
click at [877, 201] on link "Discussion" at bounding box center [863, 206] width 104 height 40
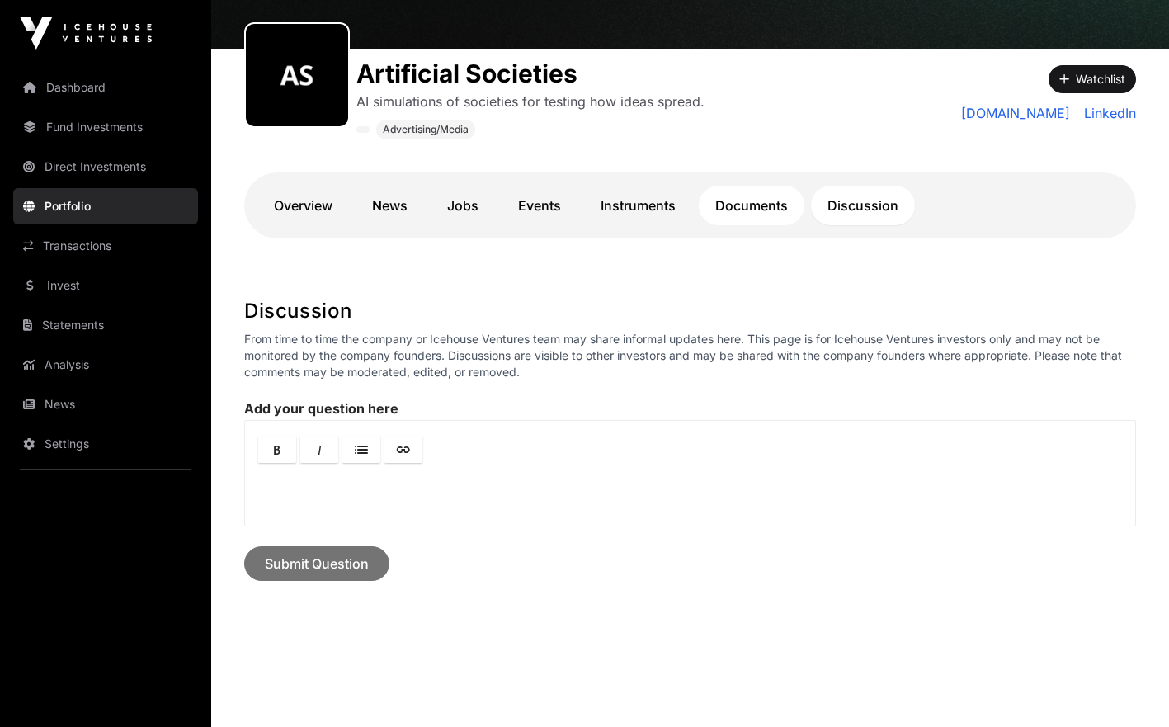
click at [772, 202] on link "Documents" at bounding box center [752, 206] width 106 height 40
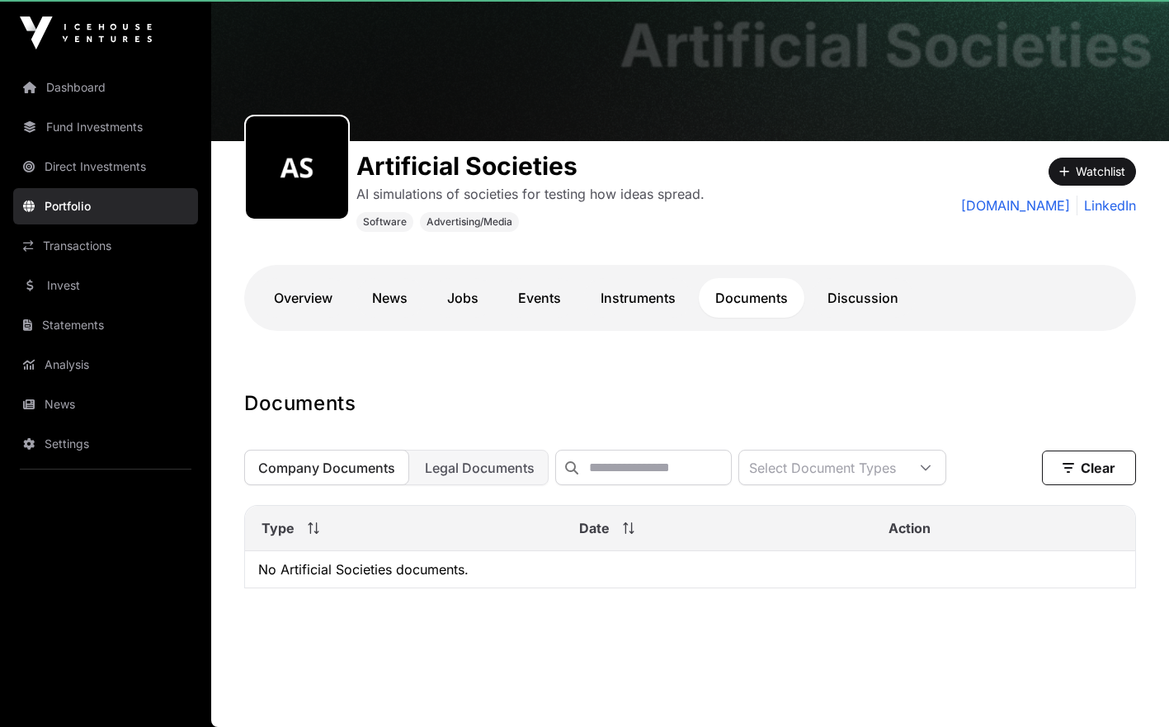
scroll to position [95, 0]
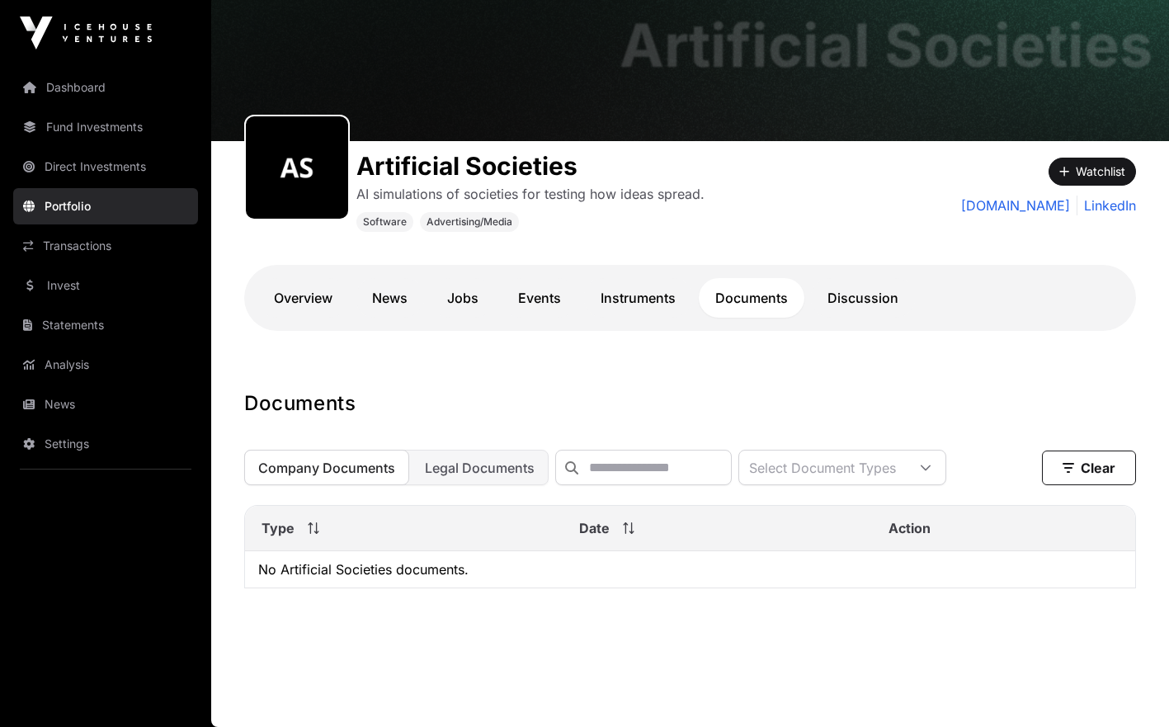
click at [762, 205] on div "Artificial Societies AI simulations of societies for testing how ideas spread. …" at bounding box center [578, 186] width 669 height 91
click at [626, 284] on link "Instruments" at bounding box center [638, 298] width 108 height 40
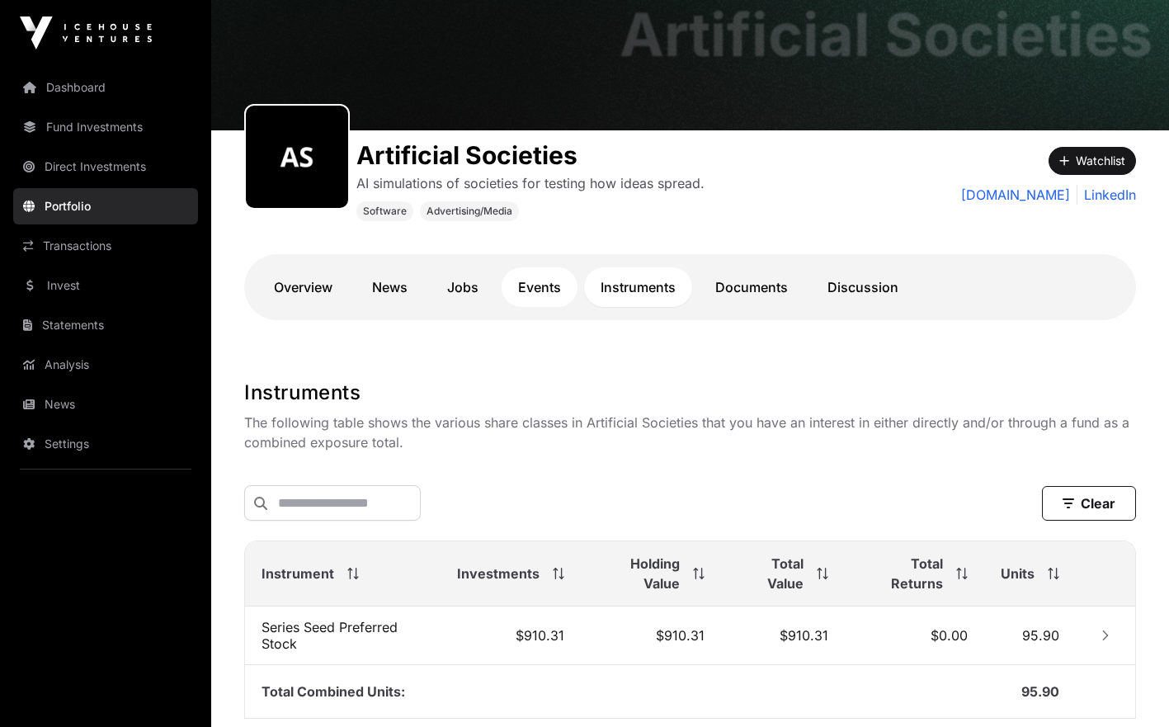
click at [530, 293] on link "Events" at bounding box center [540, 287] width 76 height 40
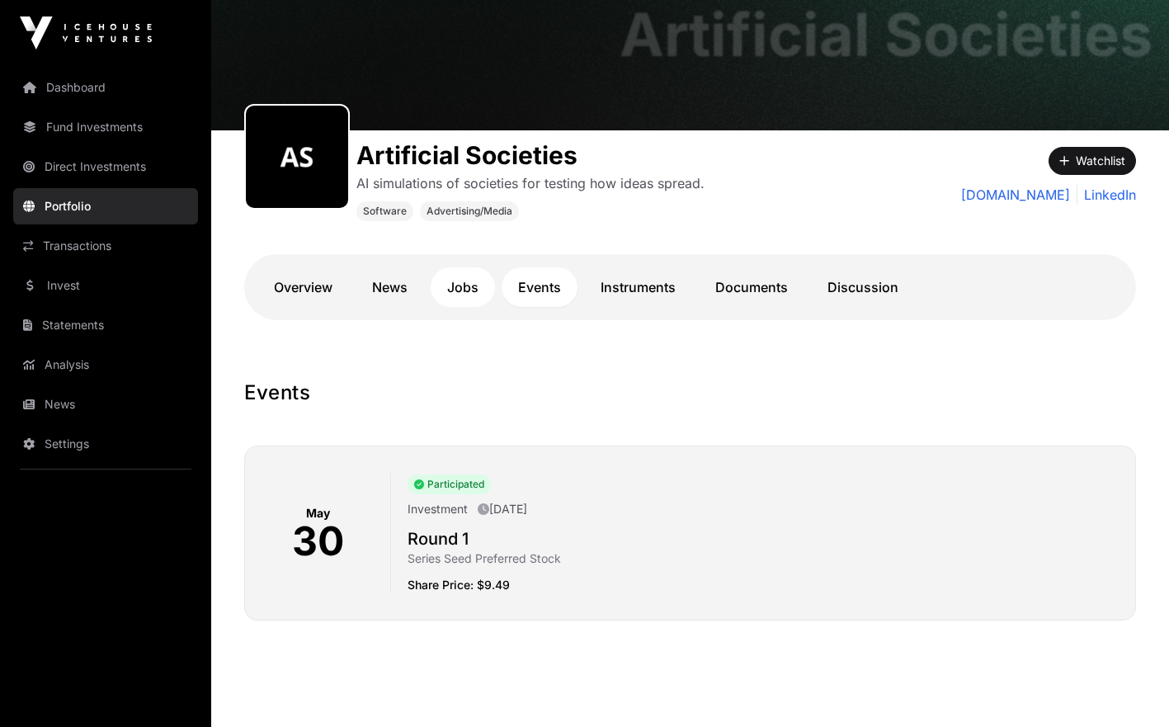
click at [465, 291] on link "Jobs" at bounding box center [463, 287] width 64 height 40
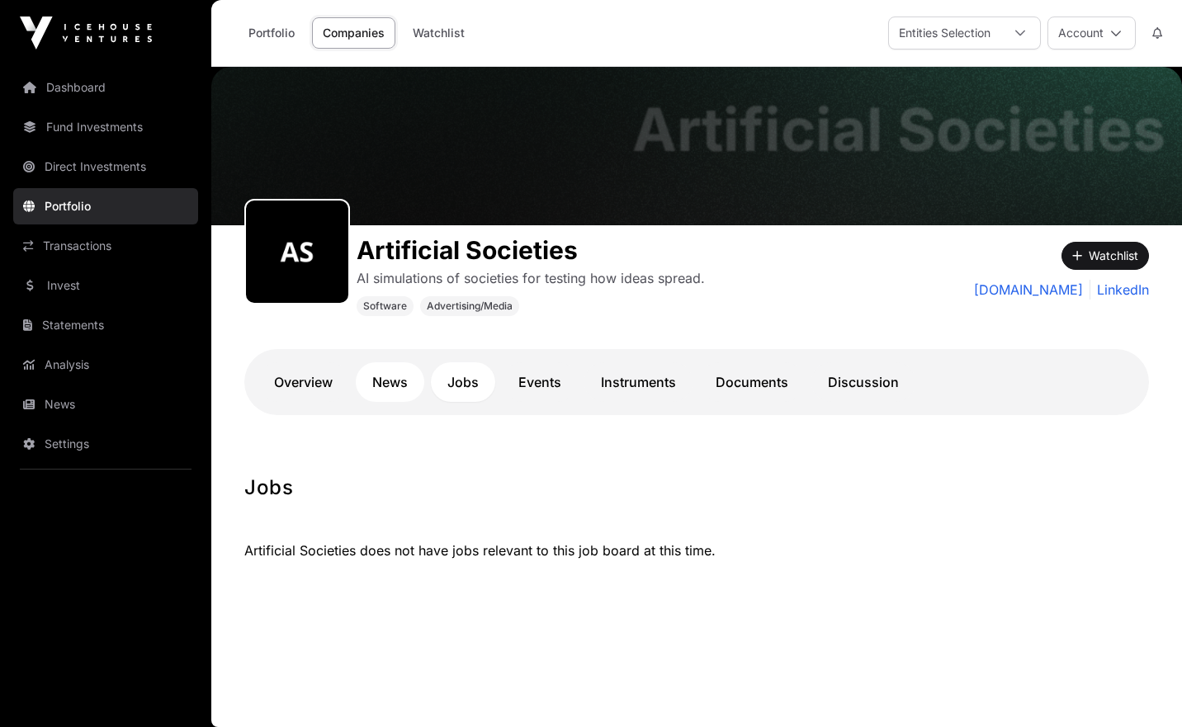
click at [397, 388] on link "News" at bounding box center [390, 382] width 68 height 40
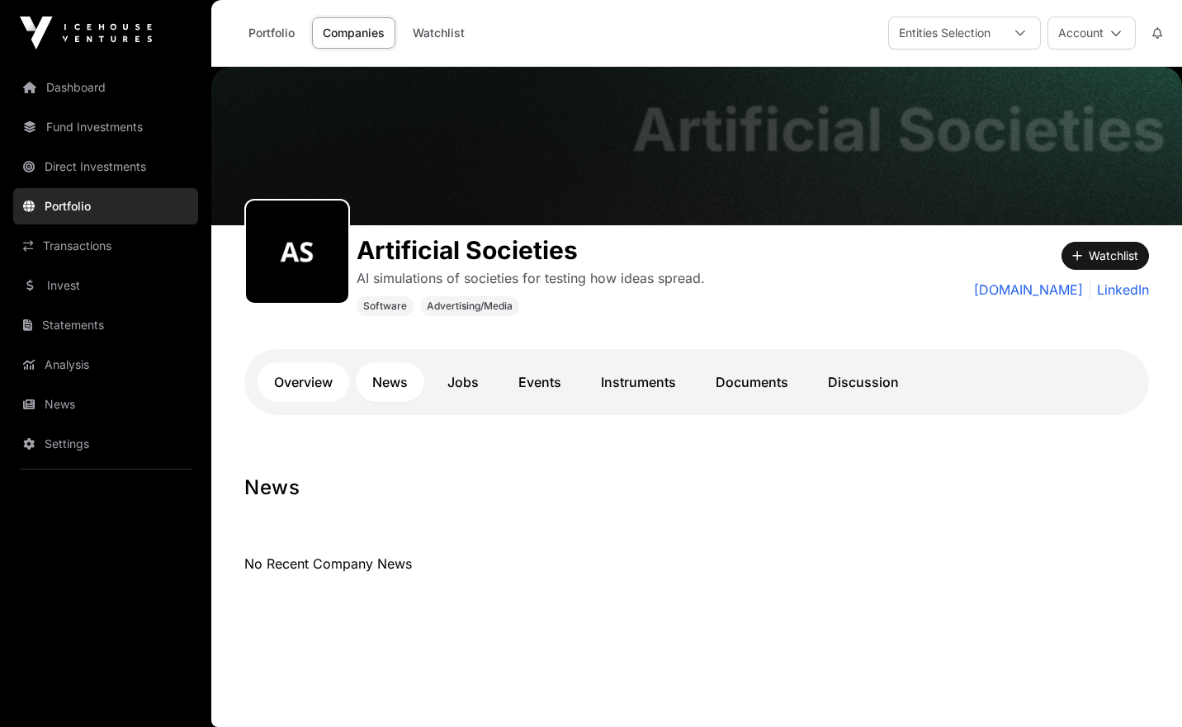
click at [320, 385] on link "Overview" at bounding box center [303, 382] width 92 height 40
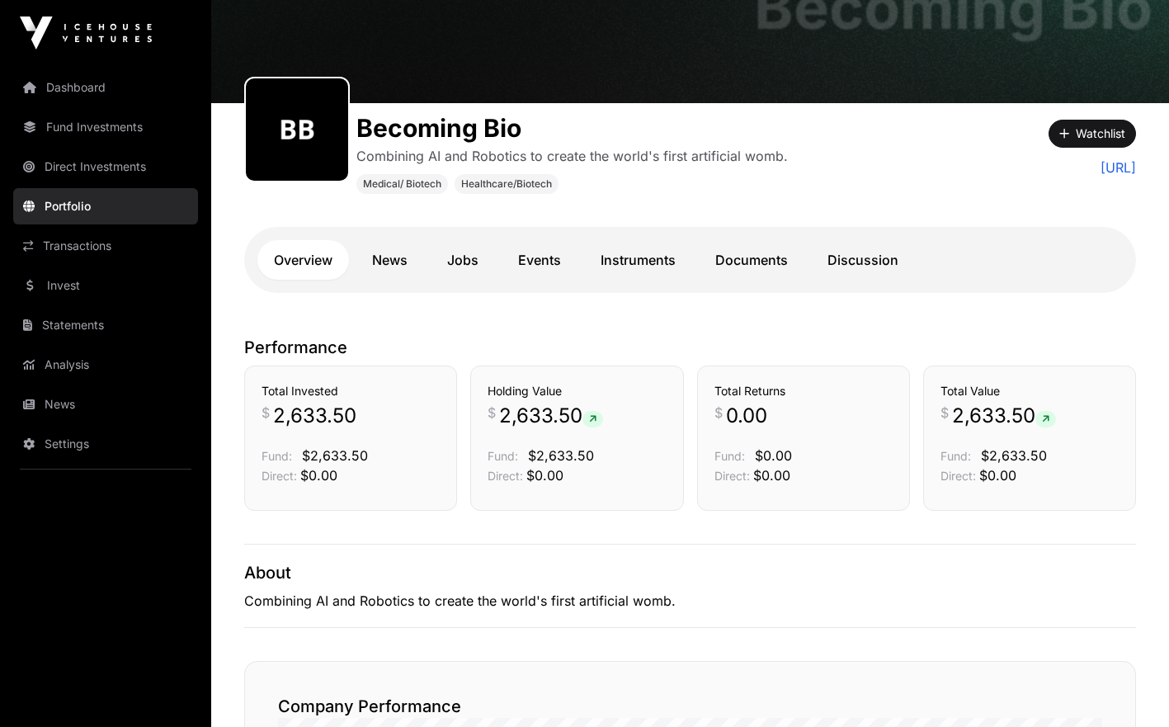
scroll to position [151, 0]
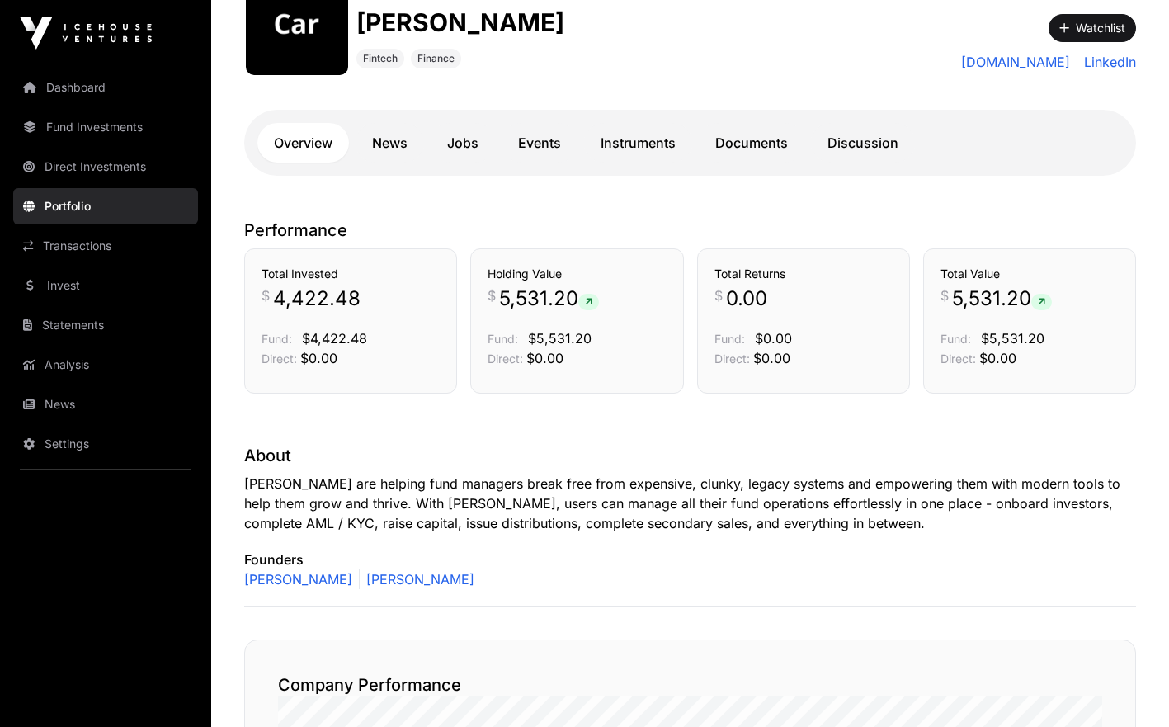
scroll to position [237, 0]
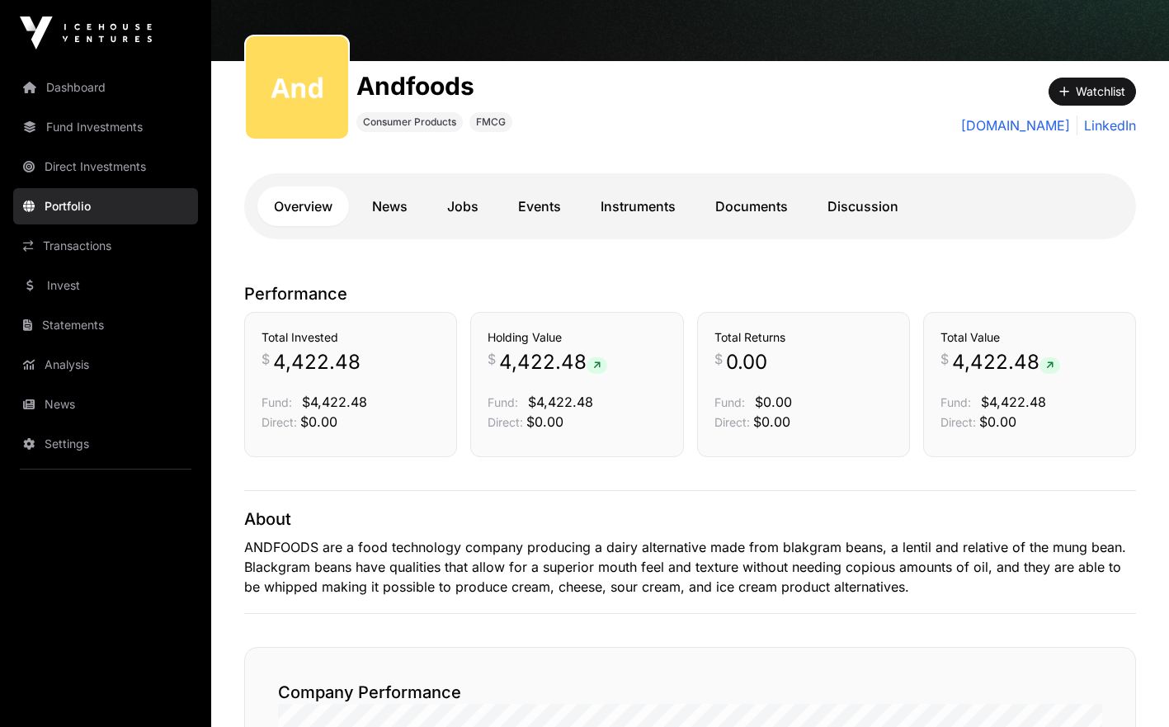
scroll to position [208, 0]
